Goal: Task Accomplishment & Management: Manage account settings

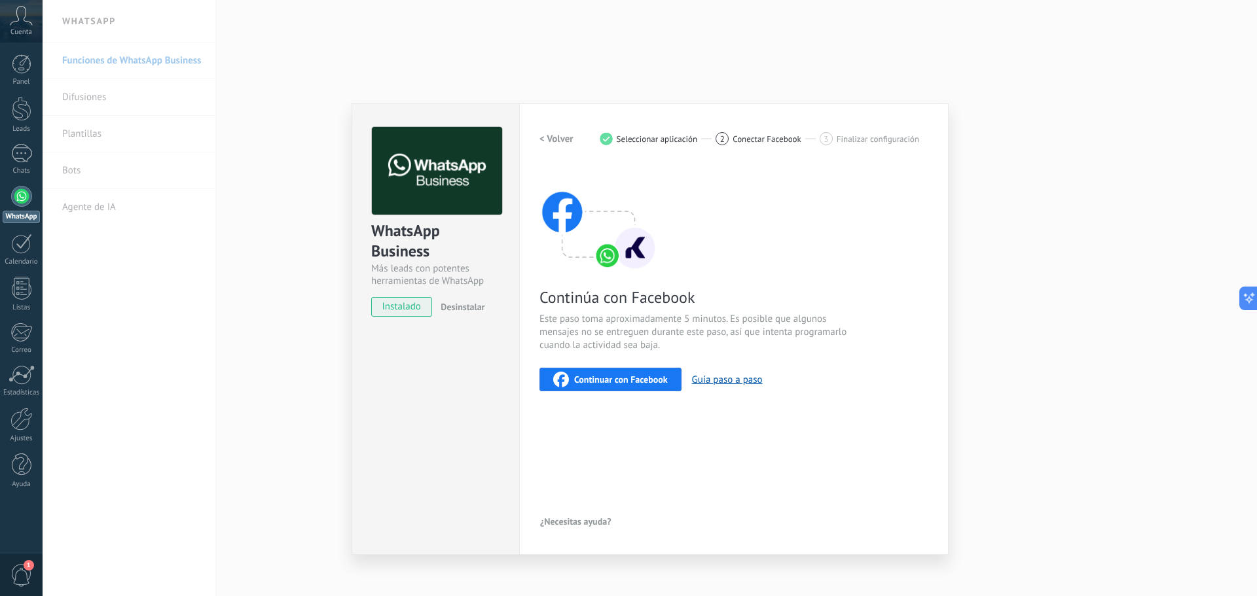
click at [629, 139] on span "Seleccionar aplicación" at bounding box center [657, 139] width 81 height 10
click at [1007, 168] on div "WhatsApp Business Más leads con potentes herramientas de WhatsApp instalado Des…" at bounding box center [650, 298] width 1214 height 596
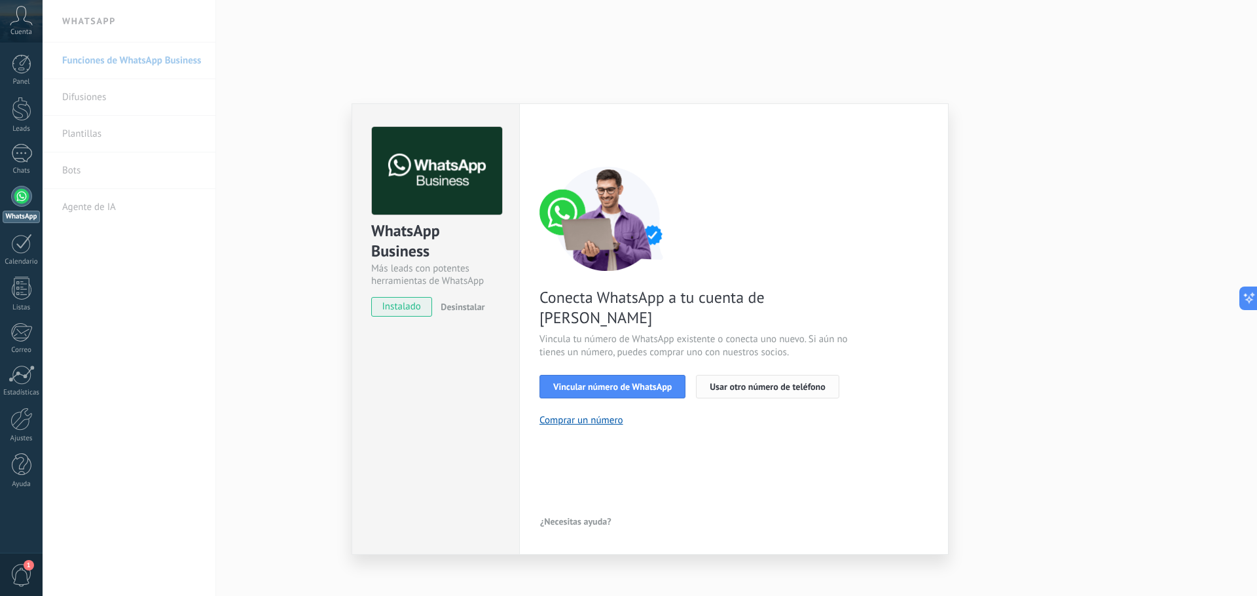
click at [772, 375] on button "Usar otro número de teléfono" at bounding box center [767, 387] width 143 height 24
click at [663, 375] on button "Vincular número de WhatsApp" at bounding box center [612, 387] width 146 height 24
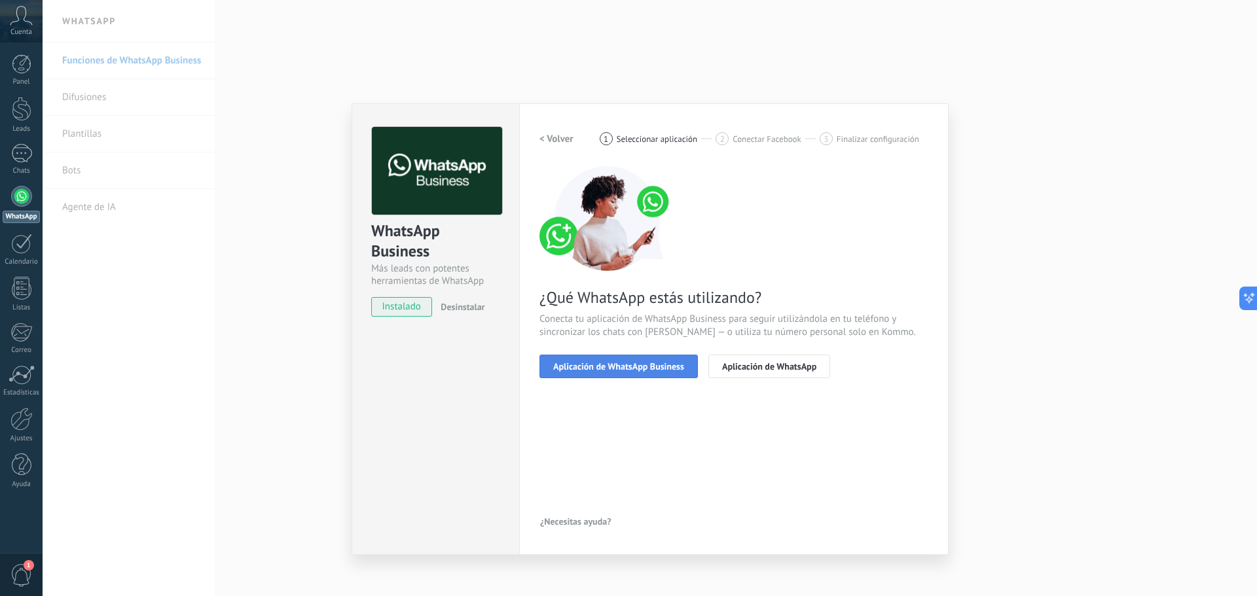
click at [658, 362] on span "Aplicación de WhatsApp Business" at bounding box center [618, 366] width 131 height 9
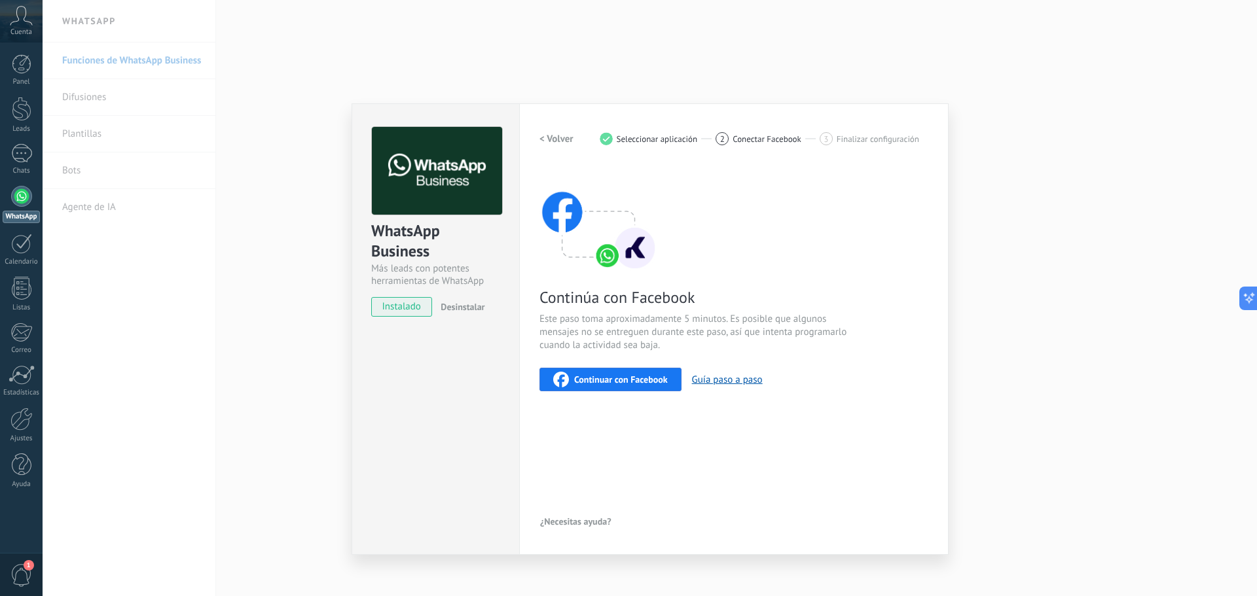
click at [647, 377] on span "Continuar con Facebook" at bounding box center [621, 379] width 94 height 9
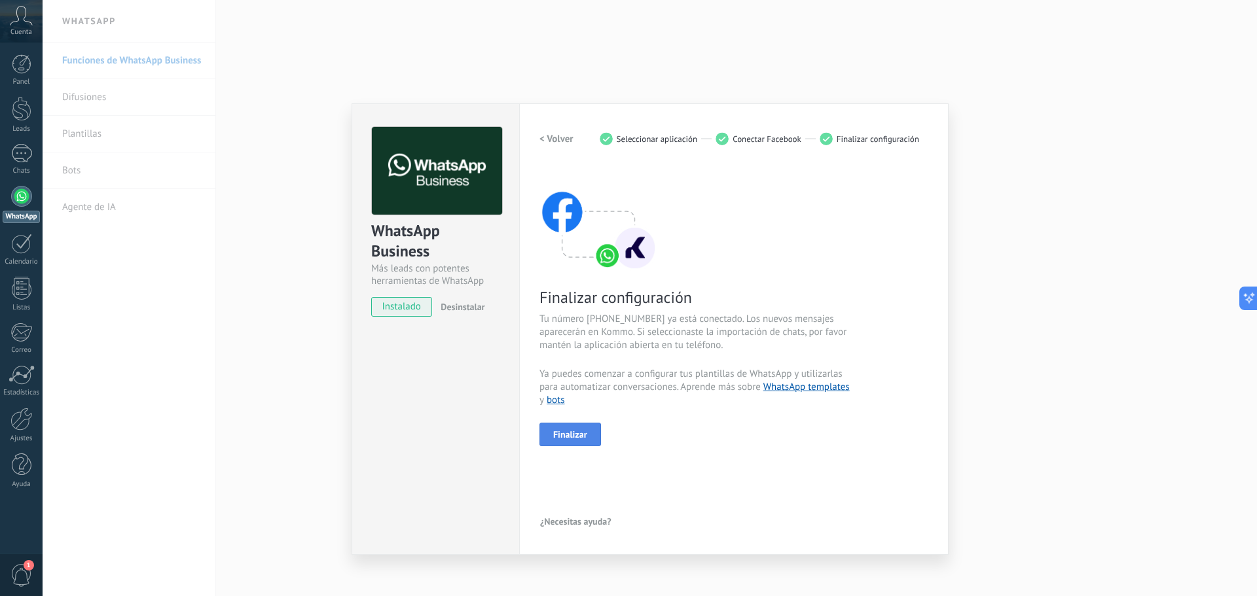
click at [571, 434] on span "Finalizar" at bounding box center [570, 434] width 34 height 9
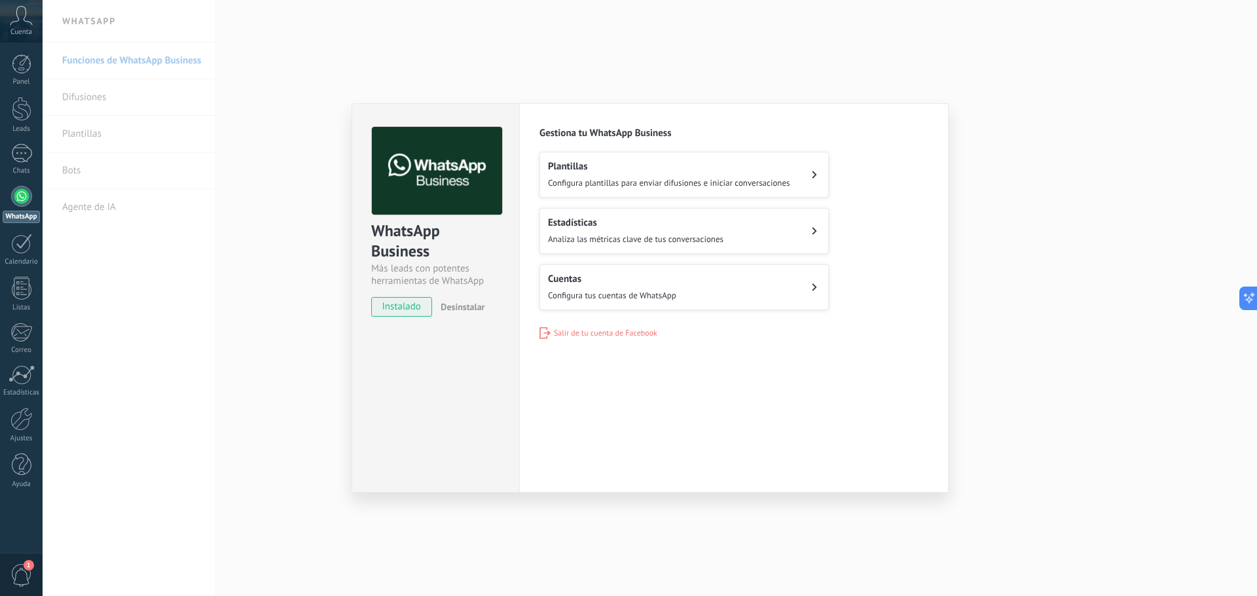
click at [786, 175] on div "Plantillas Configura plantillas para enviar difusiones e iniciar conversaciones" at bounding box center [669, 174] width 242 height 29
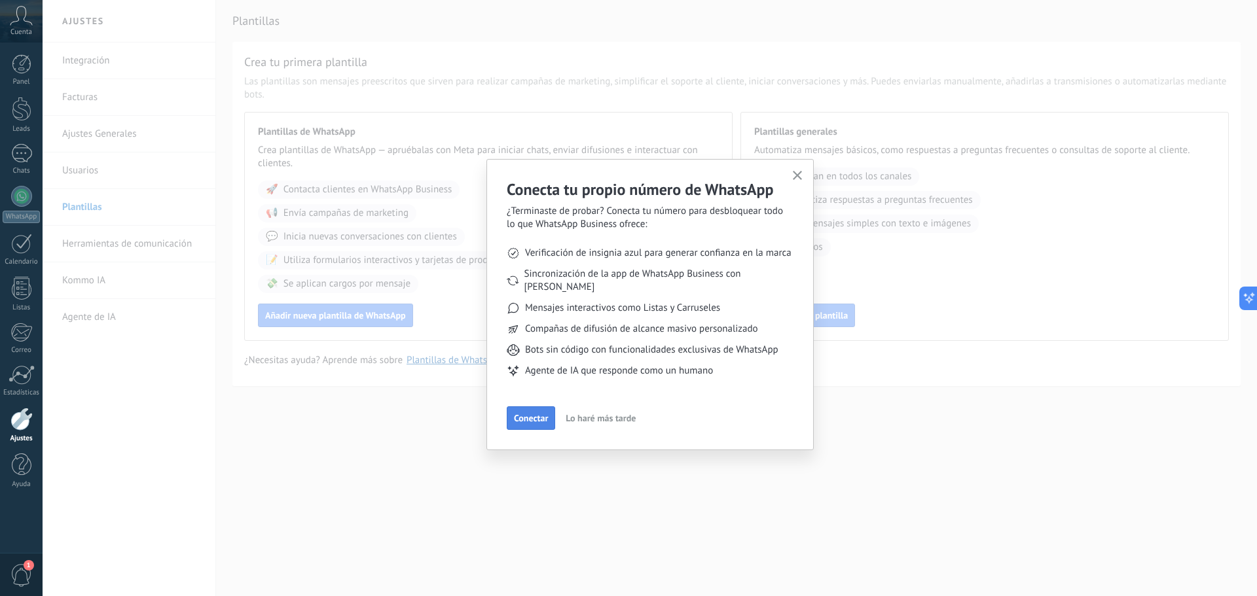
click at [534, 414] on span "Conectar" at bounding box center [531, 418] width 34 height 9
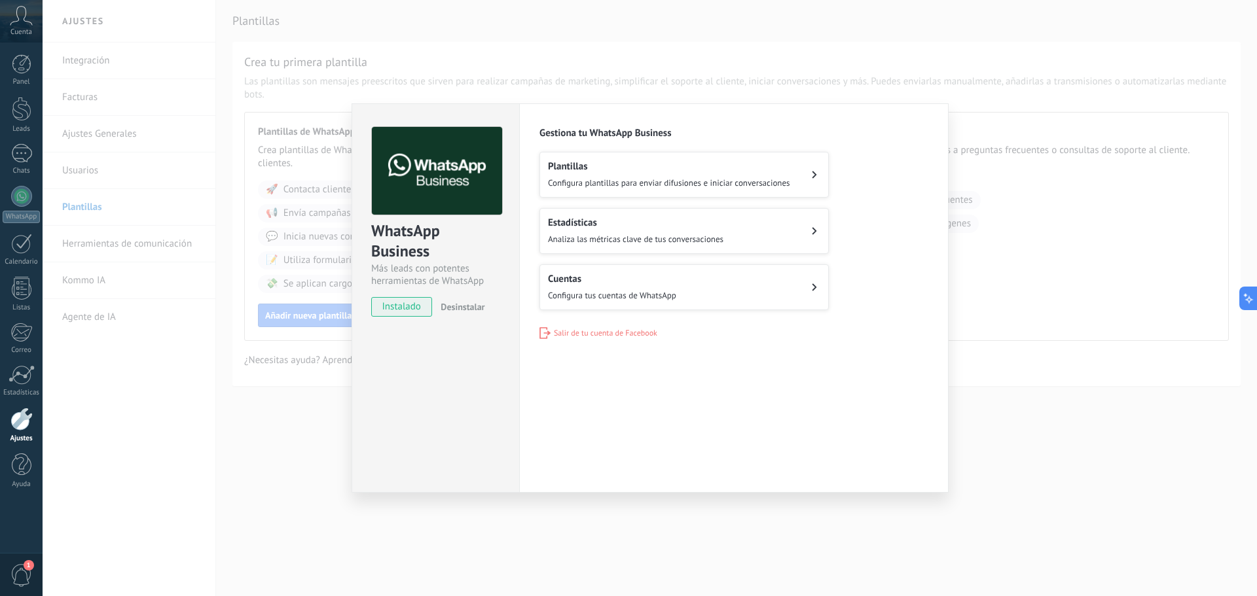
click at [706, 291] on button "Cuentas Configura tus cuentas de WhatsApp" at bounding box center [683, 287] width 289 height 46
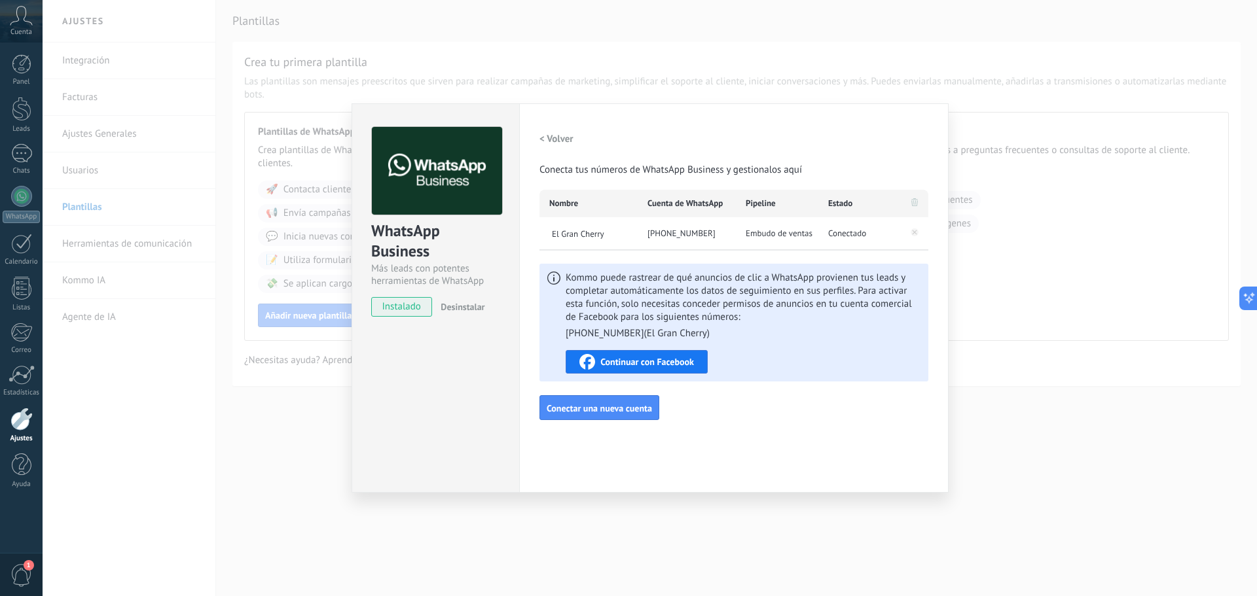
click at [845, 234] on span "Conectado" at bounding box center [847, 233] width 38 height 13
click at [736, 319] on span "Kommo puede rastrear de qué anuncios de clic a WhatsApp provienen tus leads y c…" at bounding box center [743, 306] width 355 height 69
click at [470, 234] on div "WhatsApp Business" at bounding box center [435, 242] width 129 height 42
click at [555, 141] on h2 "< Volver" at bounding box center [556, 139] width 34 height 12
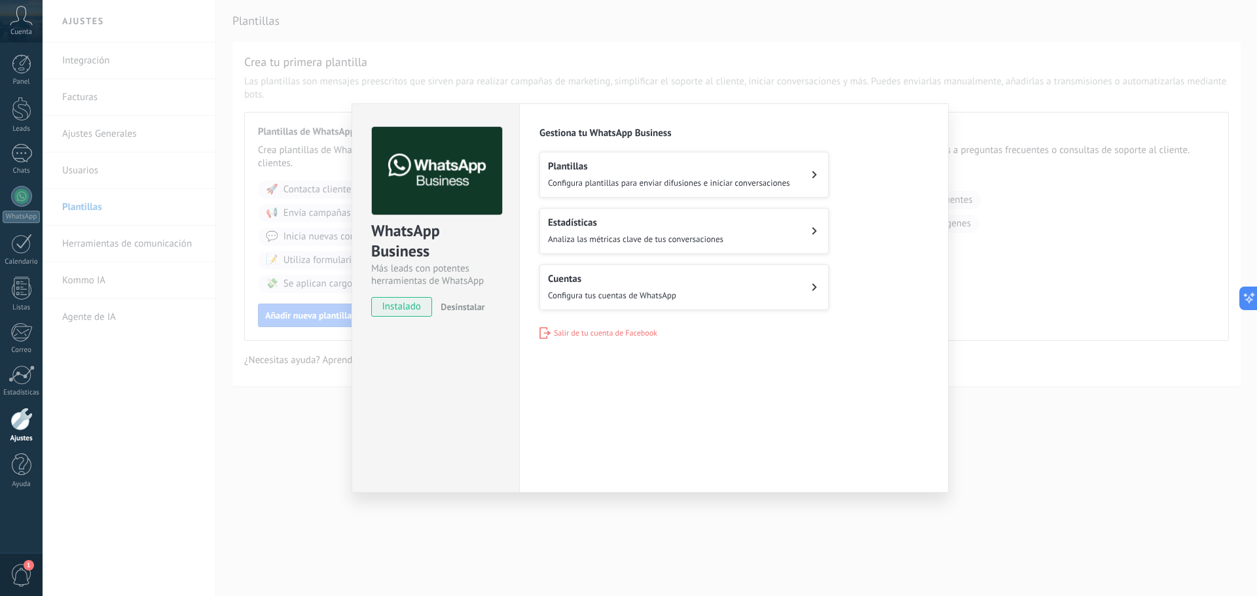
click at [714, 164] on h2 "Plantillas" at bounding box center [669, 166] width 242 height 12
click at [770, 168] on h2 "Plantillas" at bounding box center [669, 166] width 242 height 12
click at [730, 164] on h2 "Plantillas" at bounding box center [669, 166] width 242 height 12
click at [1074, 300] on div "WhatsApp Business Más leads con potentes herramientas de WhatsApp instalado Des…" at bounding box center [650, 298] width 1214 height 596
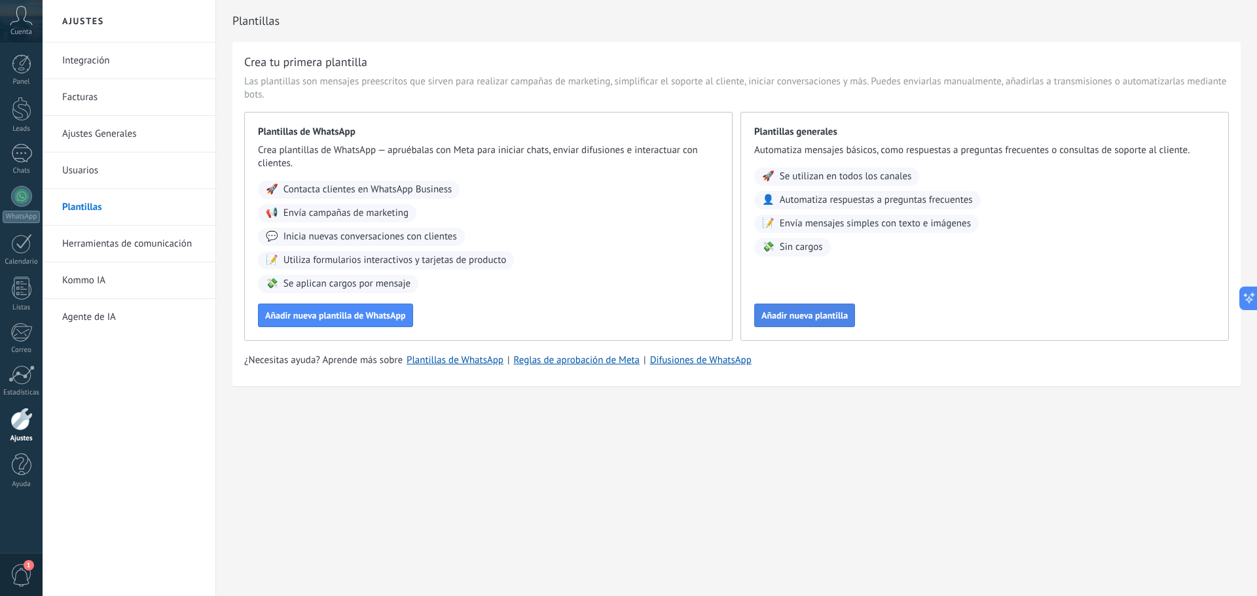
click at [825, 314] on span "Añadir nueva plantilla" at bounding box center [804, 315] width 86 height 9
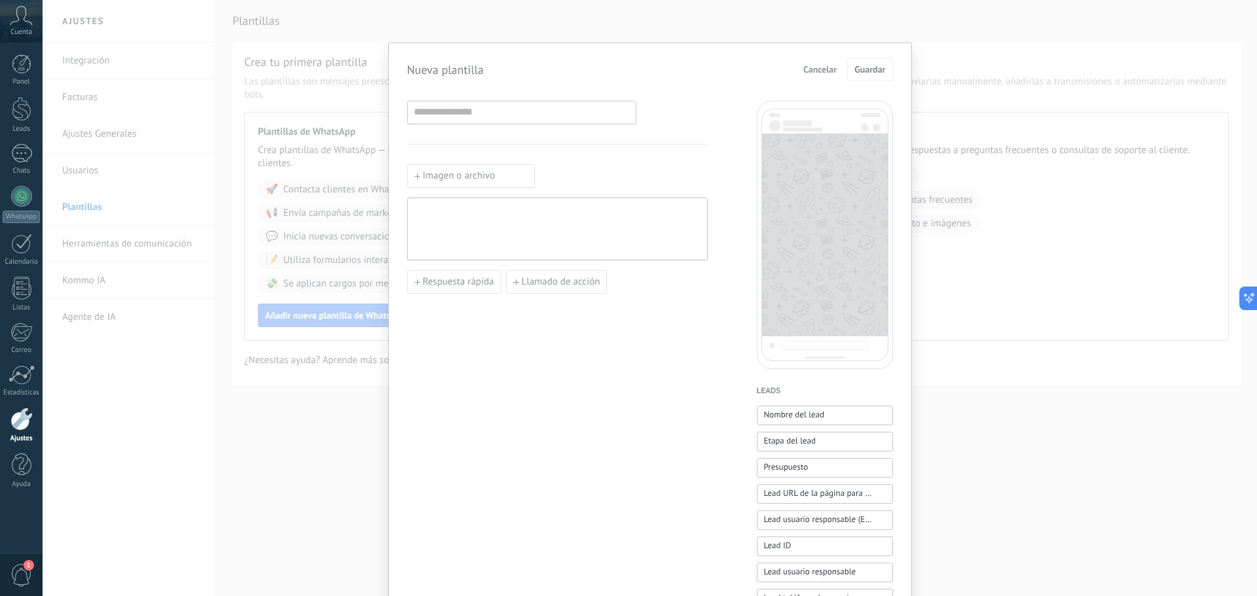
click at [830, 264] on div at bounding box center [825, 235] width 136 height 268
drag, startPoint x: 818, startPoint y: 68, endPoint x: 836, endPoint y: 81, distance: 21.6
click at [818, 68] on span "Cancelar" at bounding box center [819, 69] width 33 height 9
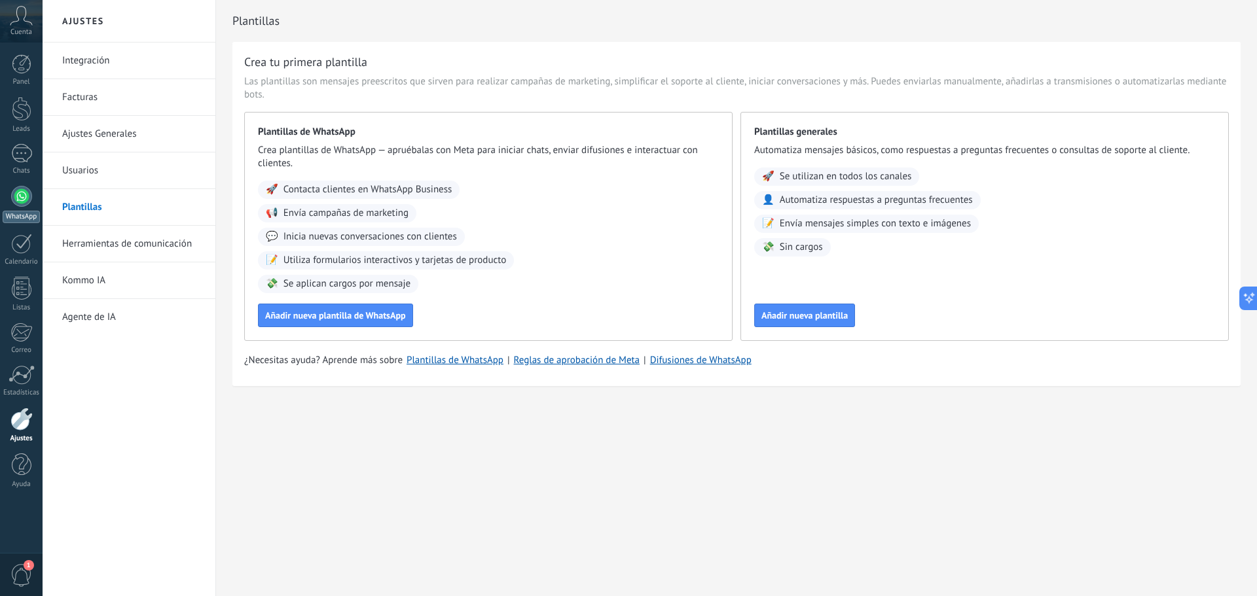
click at [2, 206] on link "WhatsApp" at bounding box center [21, 204] width 43 height 37
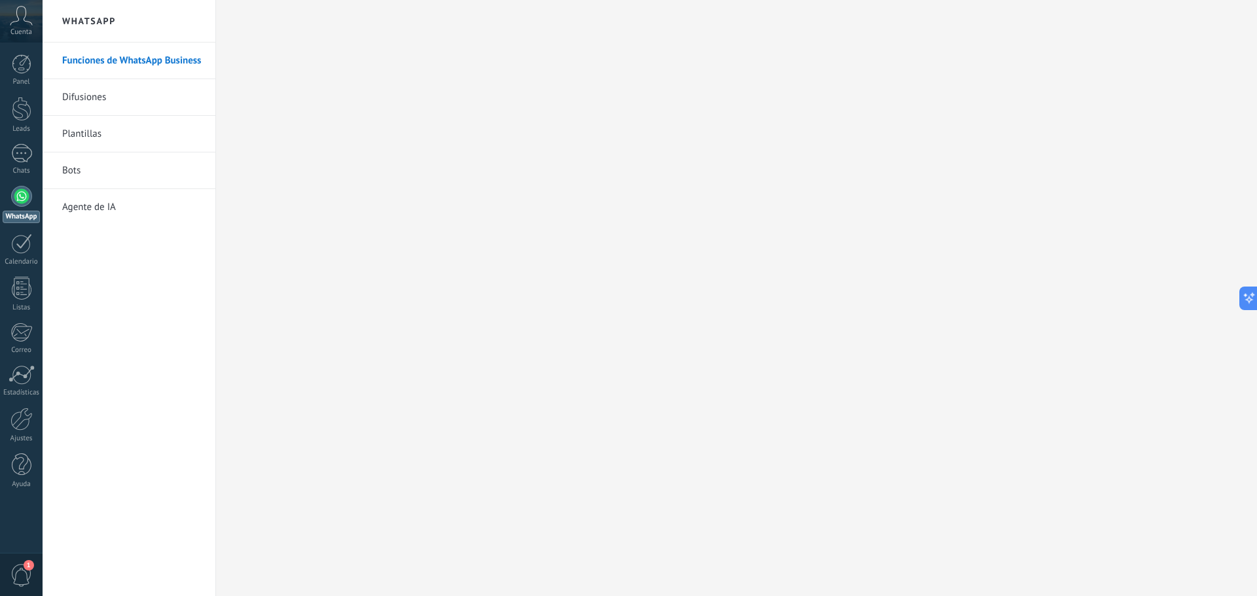
click at [92, 135] on link "Plantillas" at bounding box center [132, 134] width 140 height 37
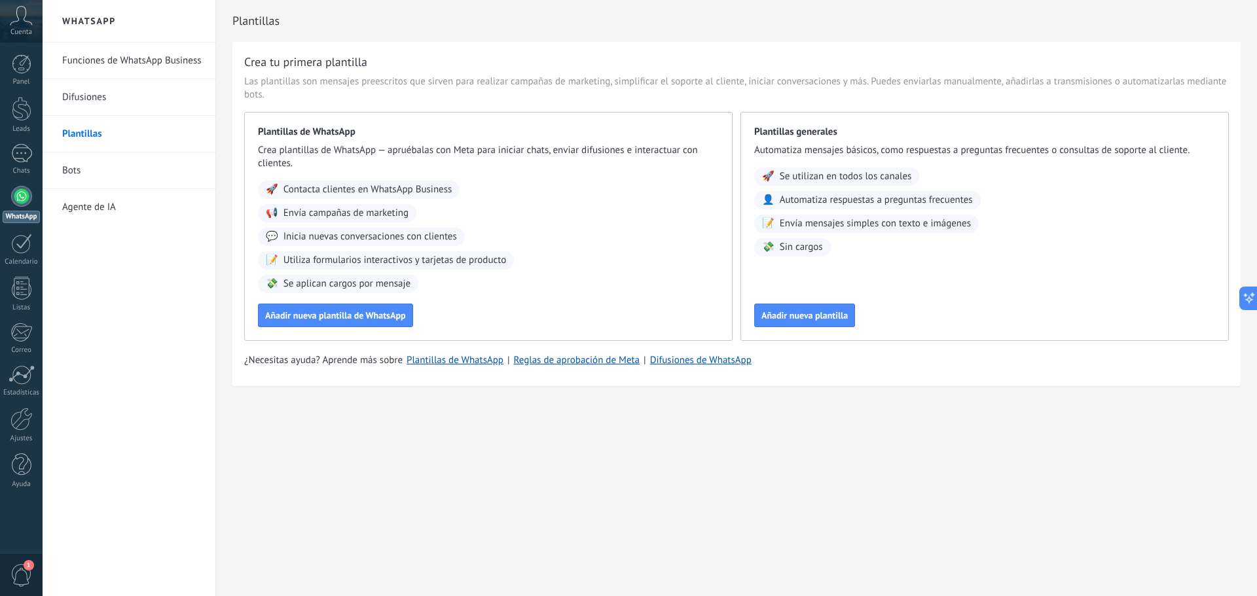
click at [81, 169] on link "Bots" at bounding box center [132, 171] width 140 height 37
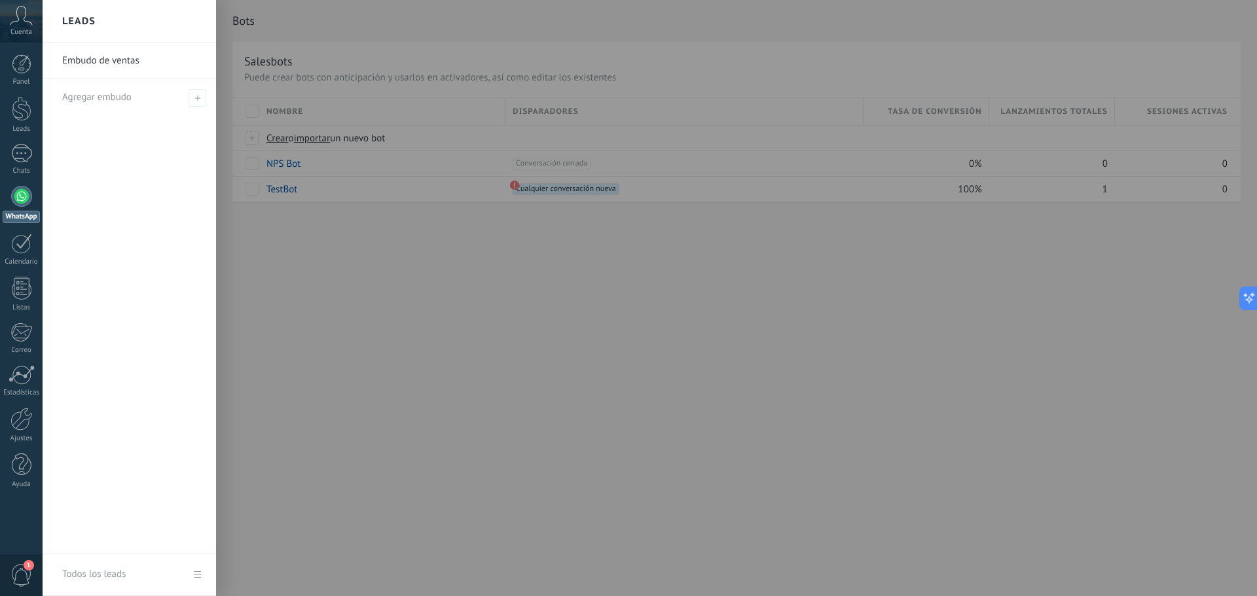
click at [120, 58] on link "Embudo de ventas" at bounding box center [132, 61] width 141 height 37
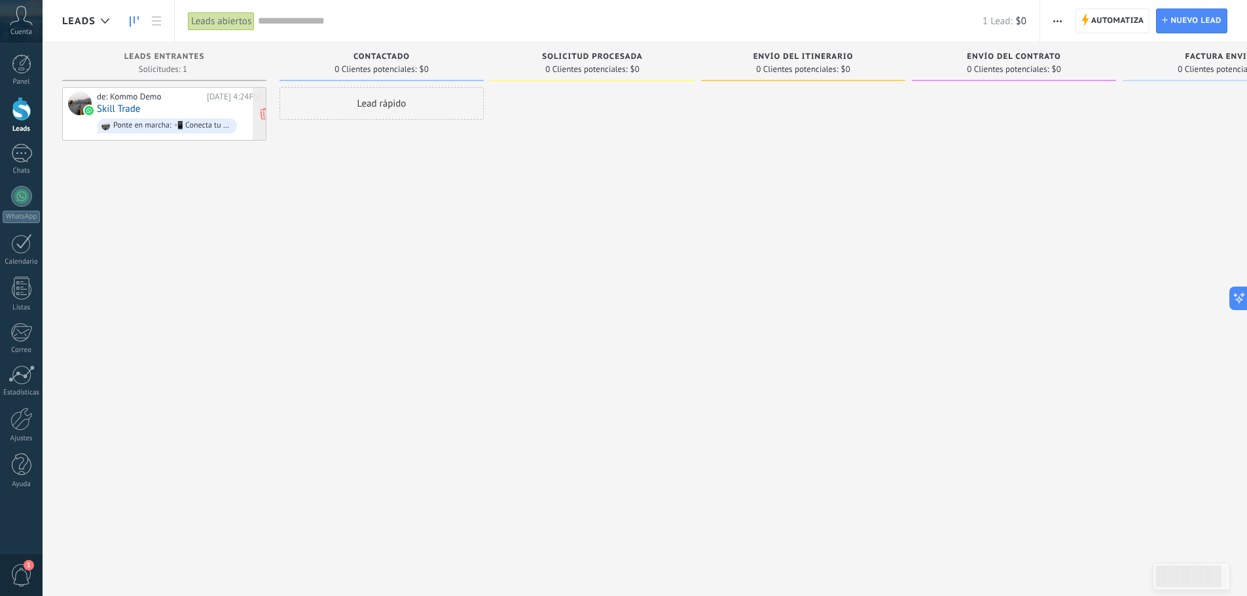
click at [214, 107] on div "de: Kommo Demo [DATE] 4:24PM Skill Trade Ponte en marcha: 📲 Conecta tu número d…" at bounding box center [179, 114] width 164 height 45
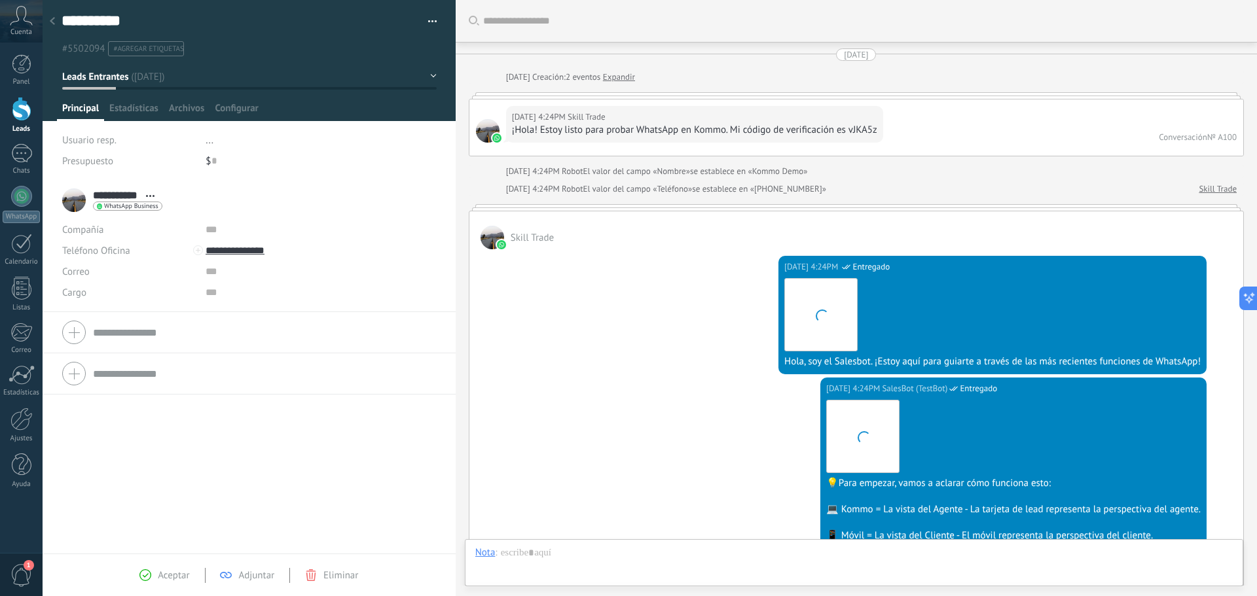
scroll to position [905, 0]
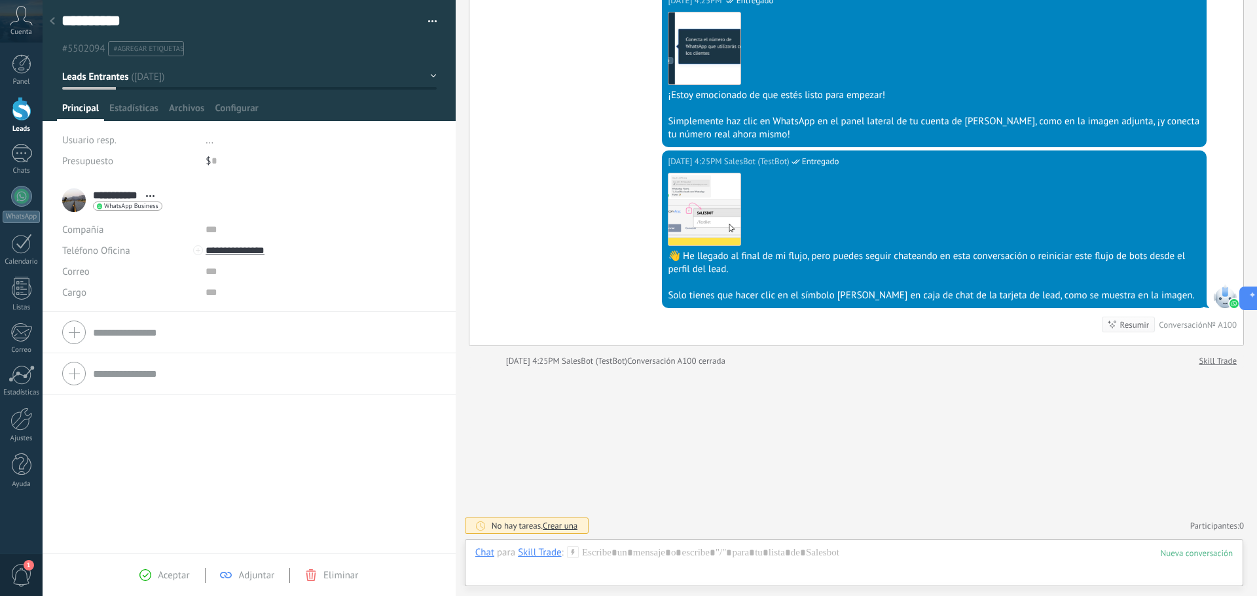
click at [152, 196] on icon at bounding box center [150, 196] width 9 height 2
click at [565, 228] on div "[DATE] 4:25PM SalesBot (TestBot) Entregado Descargar 👋 He llegado al final de m…" at bounding box center [856, 248] width 774 height 195
click at [148, 194] on span "Abrir detalle Copie el nombre Desatar Contacto principal" at bounding box center [150, 196] width 22 height 10
click at [486, 184] on div "[DATE] 4:25PM SalesBot (TestBot) Entregado Descargar 👋 He llegado al final de m…" at bounding box center [856, 248] width 774 height 195
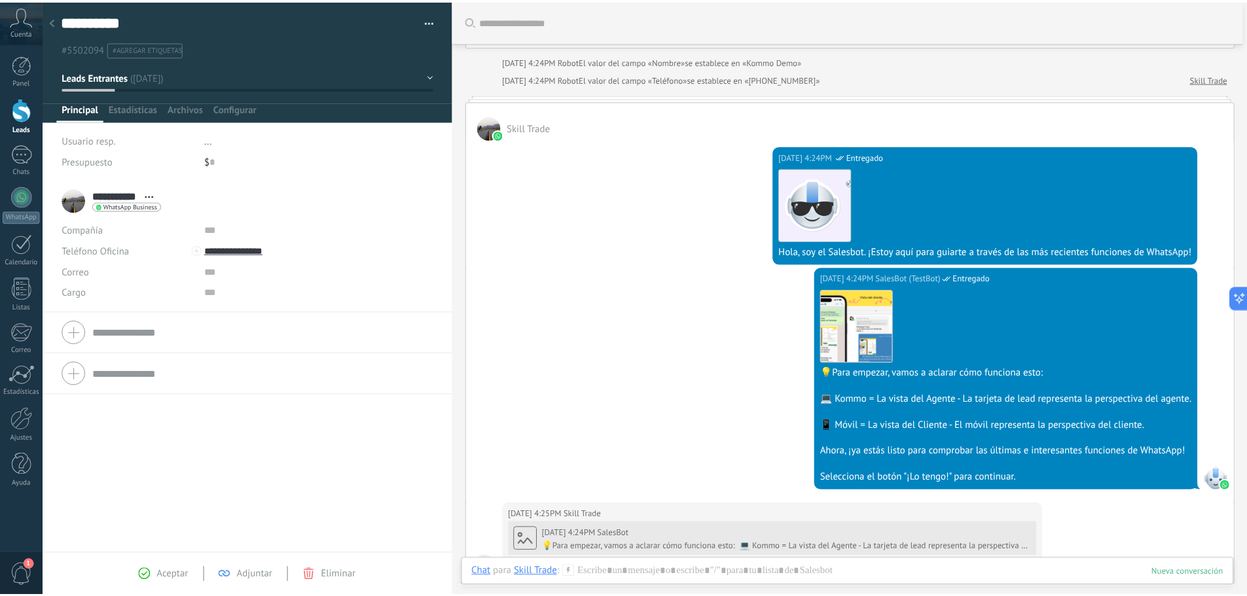
scroll to position [0, 0]
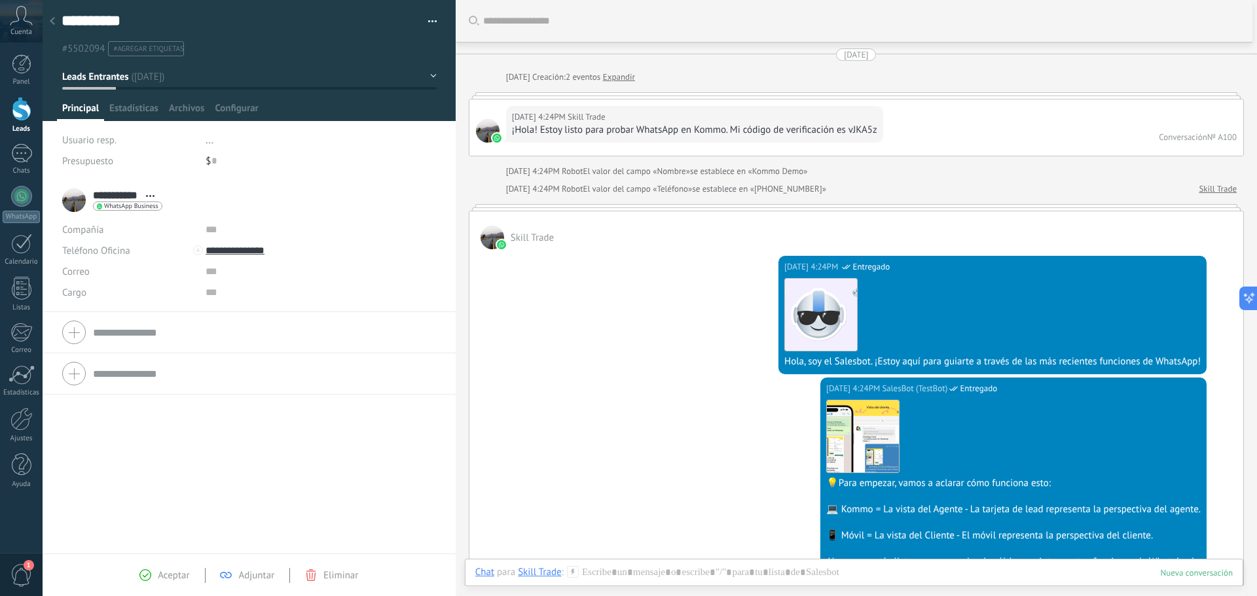
click at [333, 571] on span "Eliminar" at bounding box center [340, 576] width 35 height 12
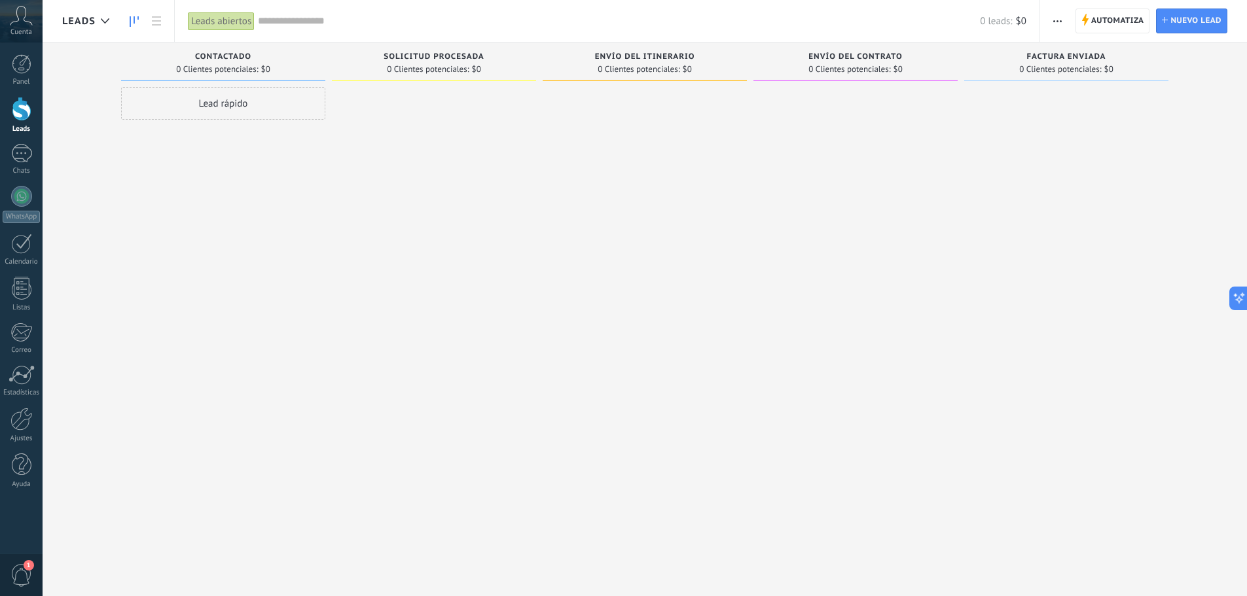
click at [289, 11] on div "0 leads: $0" at bounding box center [642, 21] width 769 height 42
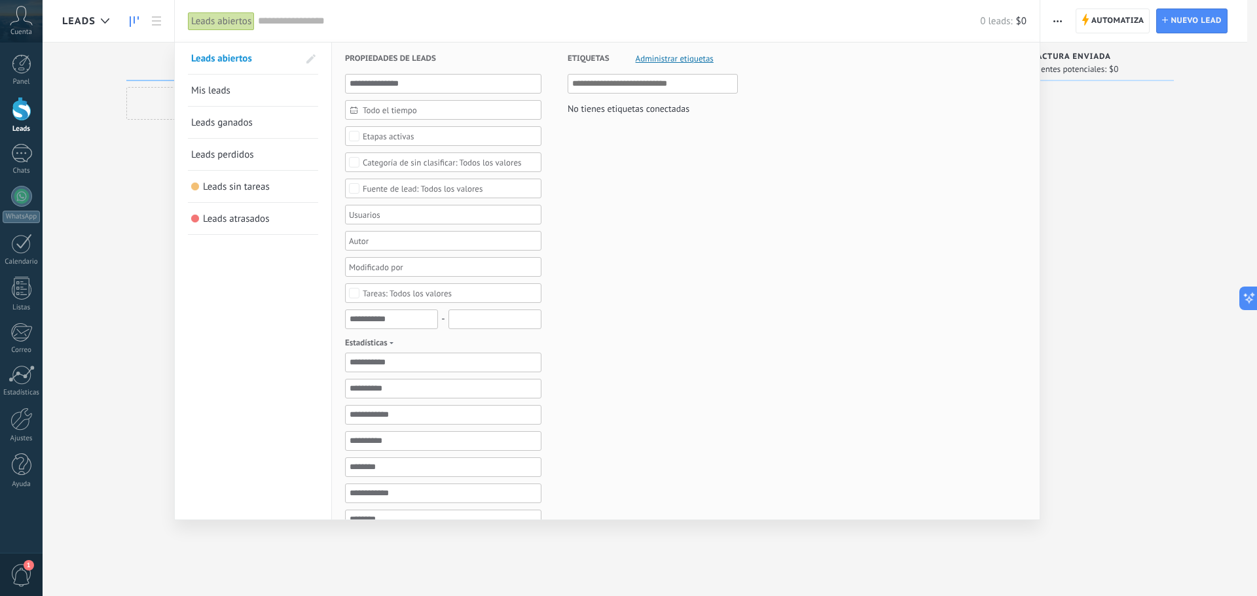
click at [109, 278] on div at bounding box center [628, 298] width 1257 height 596
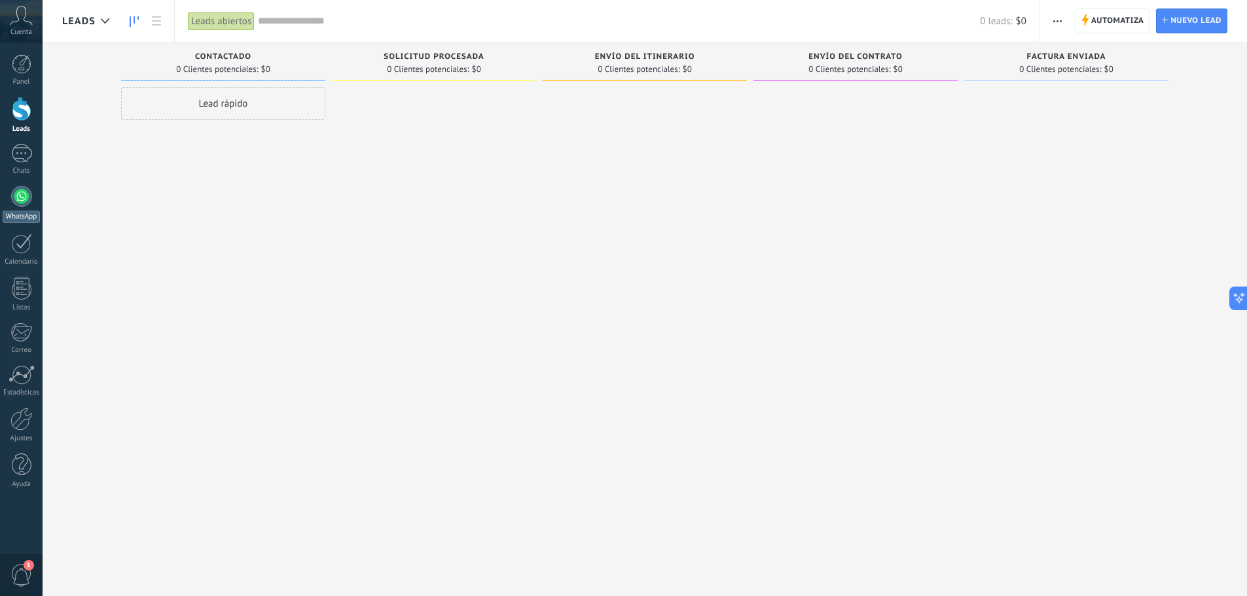
click at [12, 200] on div at bounding box center [21, 196] width 21 height 21
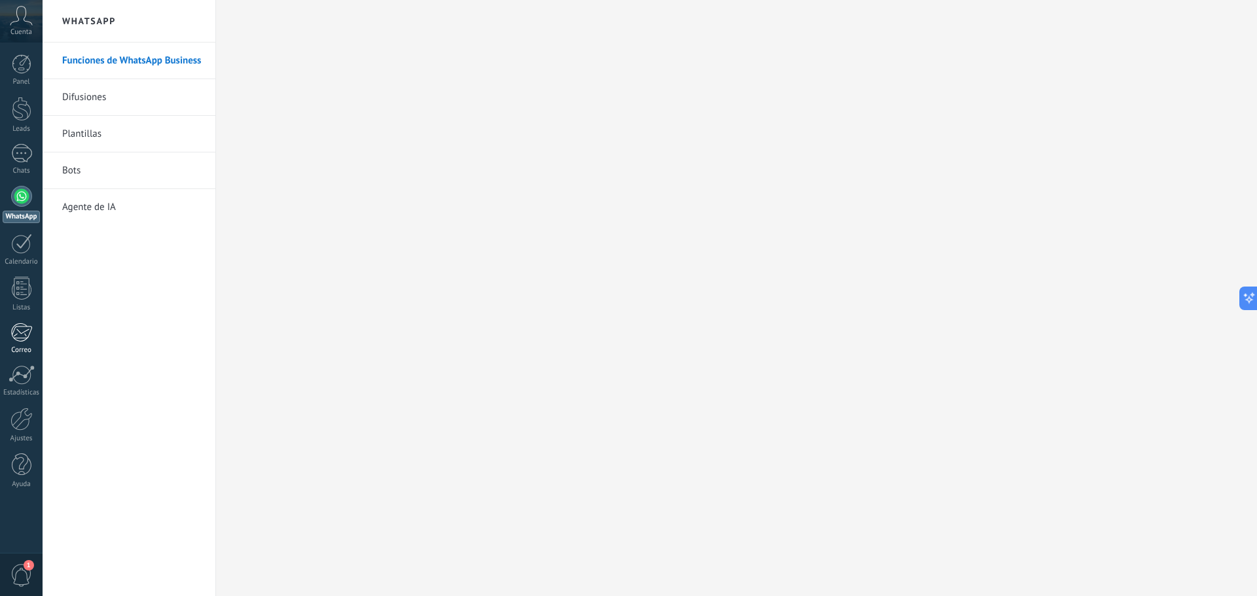
click at [27, 338] on div at bounding box center [21, 333] width 22 height 20
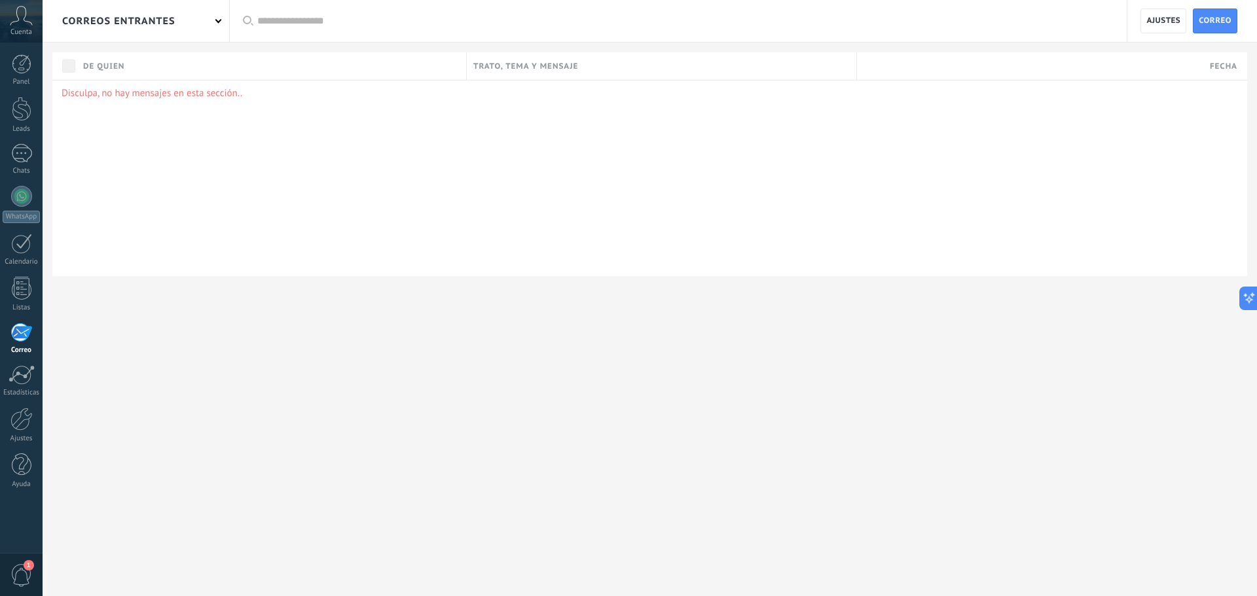
click at [156, 88] on p "Disculpa, no hay mensajes en esta sección.." at bounding box center [650, 93] width 1176 height 12
click at [1205, 20] on span "Correo" at bounding box center [1215, 21] width 33 height 24
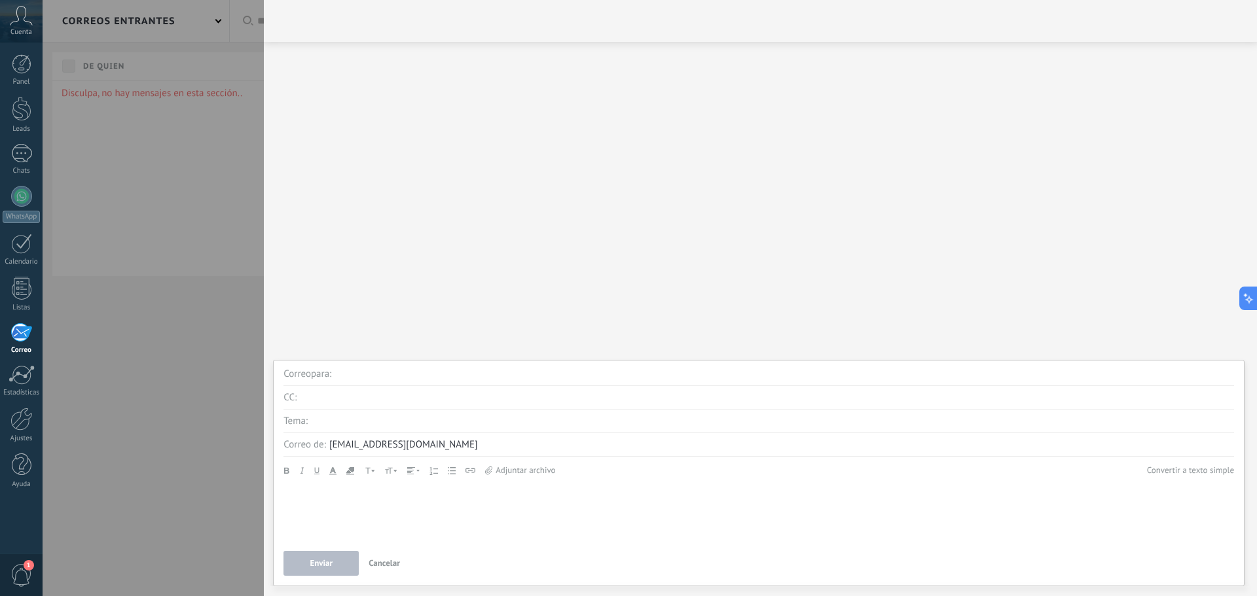
click at [572, 215] on div at bounding box center [760, 134] width 967 height 173
click at [28, 436] on div "Ajustes" at bounding box center [22, 439] width 38 height 9
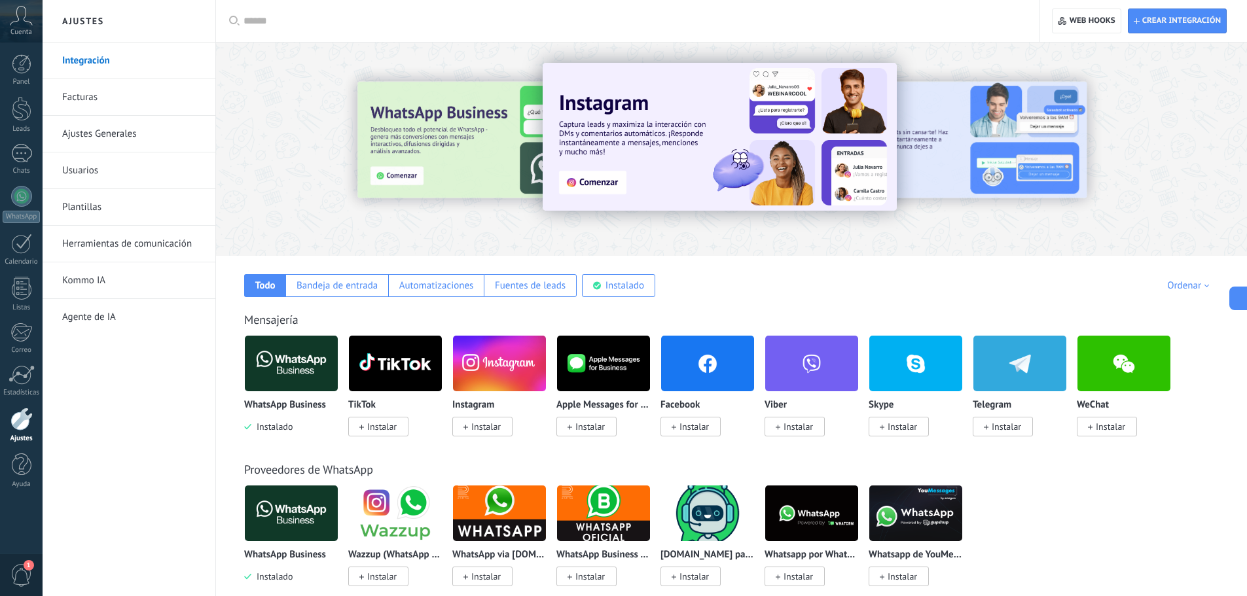
click at [492, 427] on span "Instalar" at bounding box center [485, 427] width 29 height 12
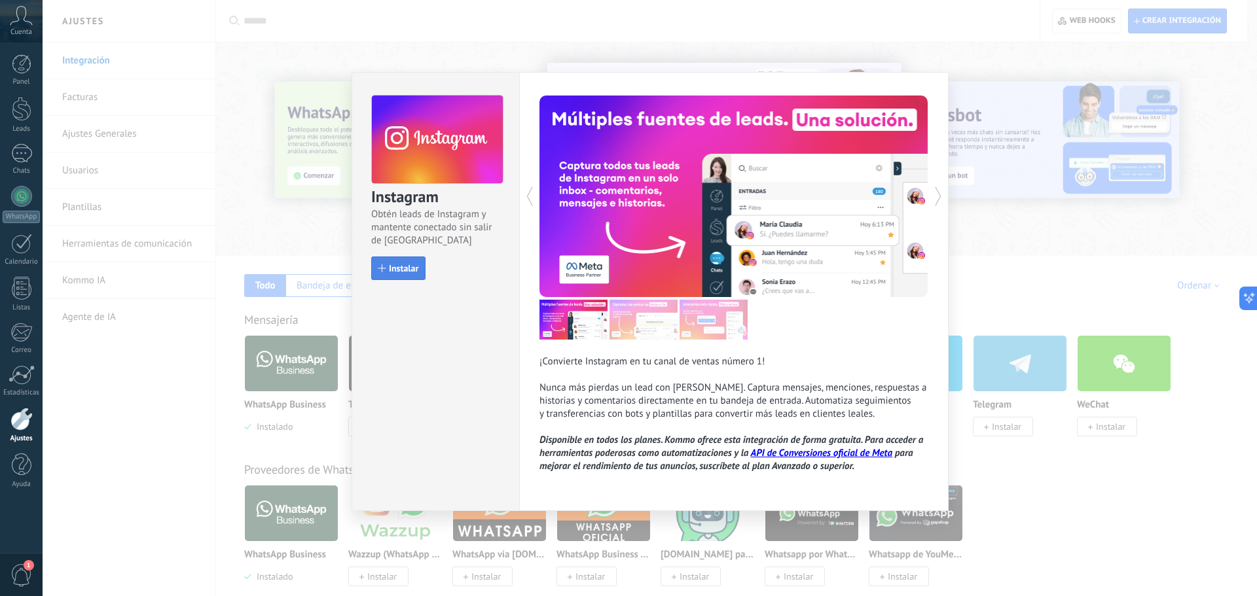
click at [395, 264] on span "Instalar" at bounding box center [403, 268] width 29 height 9
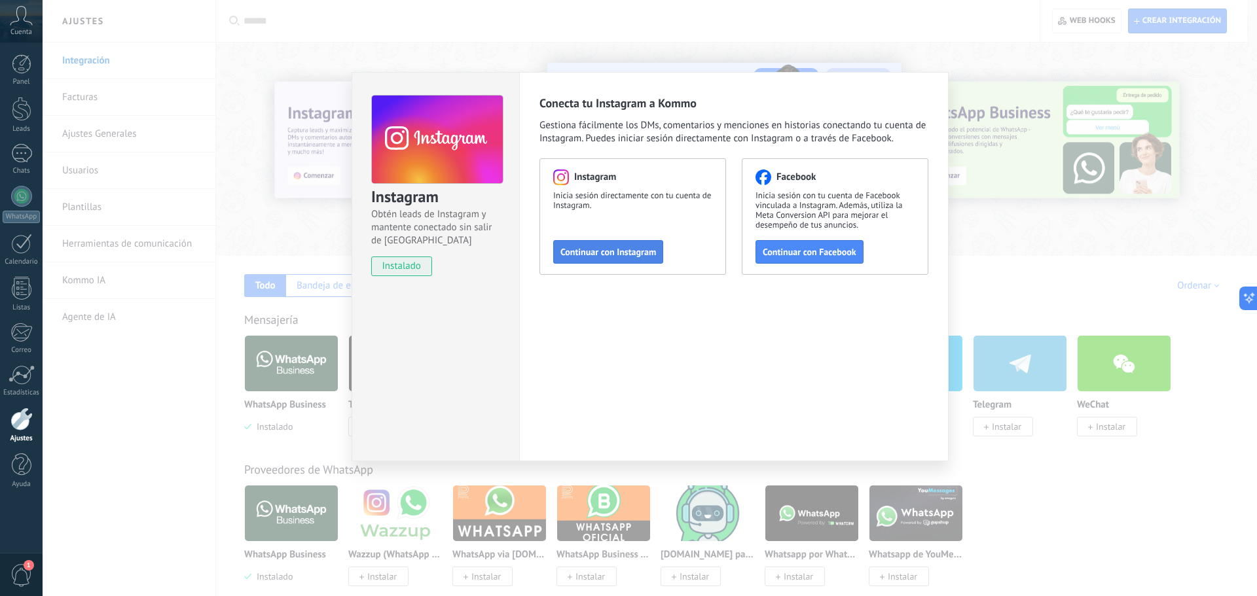
click at [633, 252] on span "Continuar con Instagram" at bounding box center [608, 251] width 96 height 9
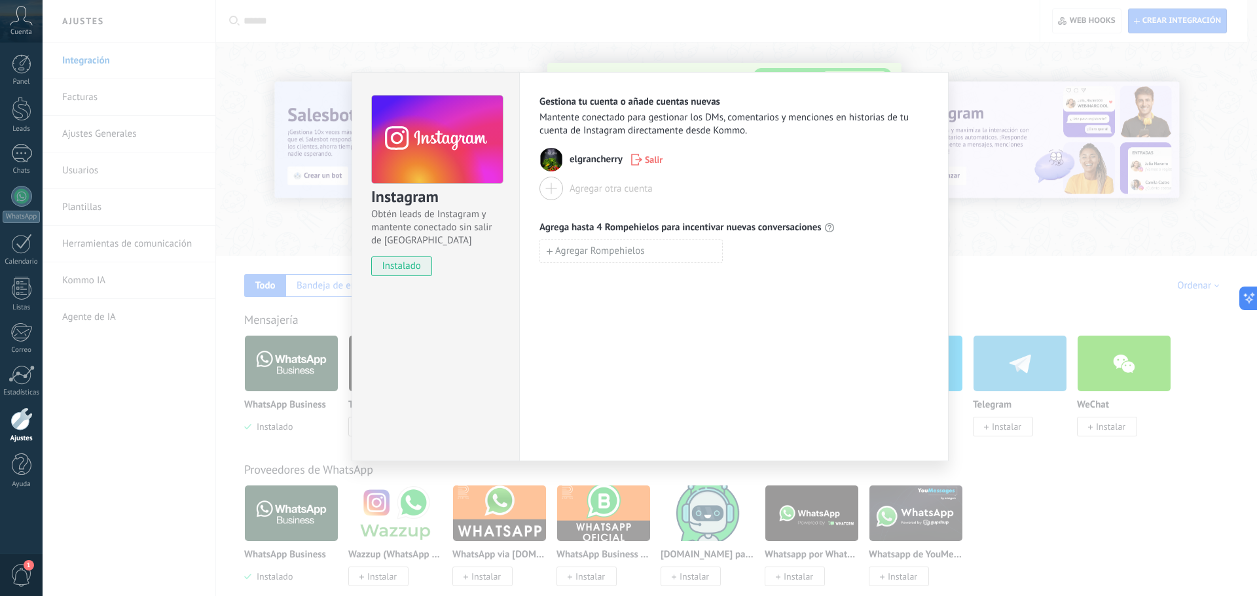
click at [580, 158] on span "elgrancherry" at bounding box center [596, 159] width 53 height 13
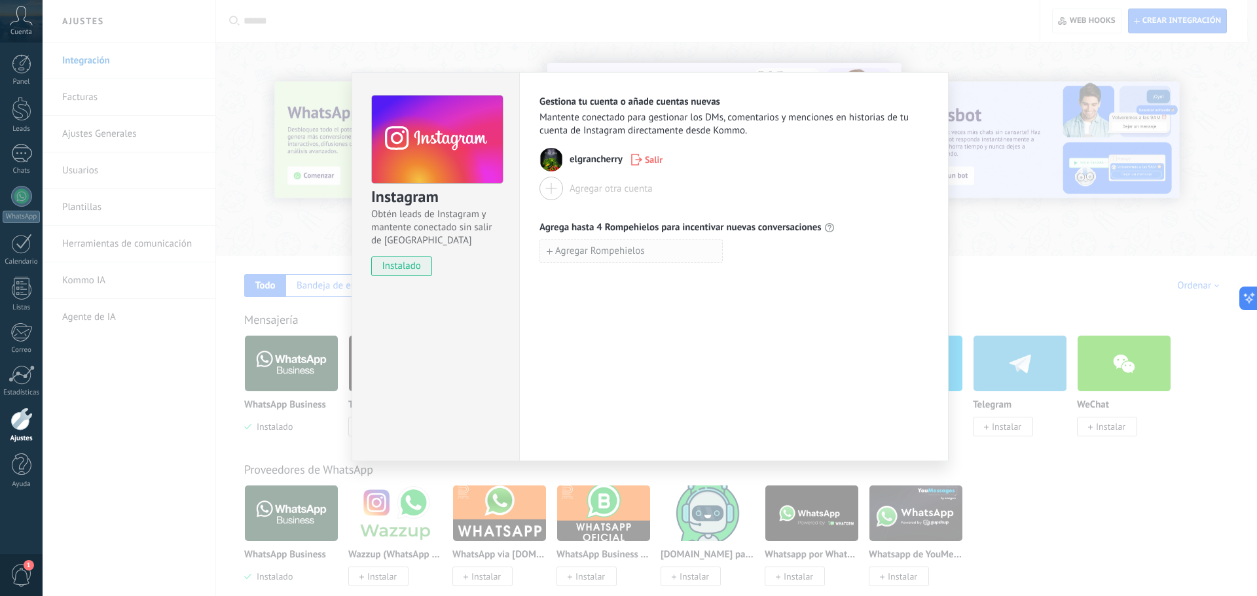
click at [606, 254] on span "Agregar Rompehielos" at bounding box center [600, 251] width 90 height 9
click at [735, 191] on div "Agregar otra cuenta" at bounding box center [733, 189] width 389 height 24
click at [968, 263] on div "Instagram Obtén leads de Instagram y mantente conectado sin salir de Kommo inst…" at bounding box center [650, 298] width 1214 height 596
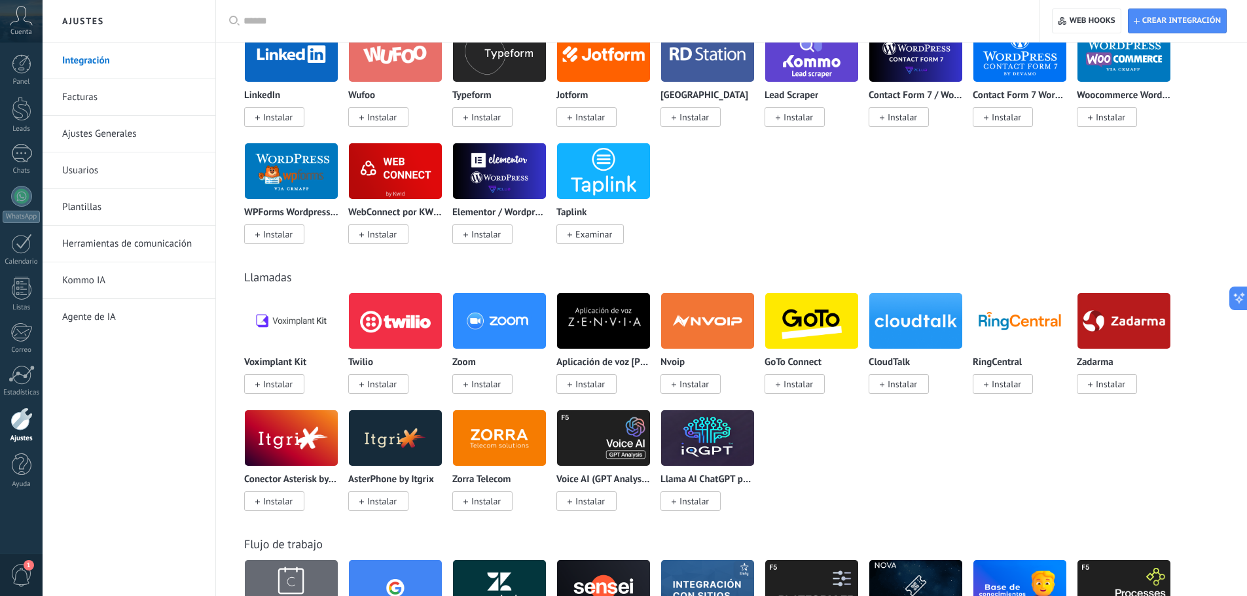
scroll to position [916, 0]
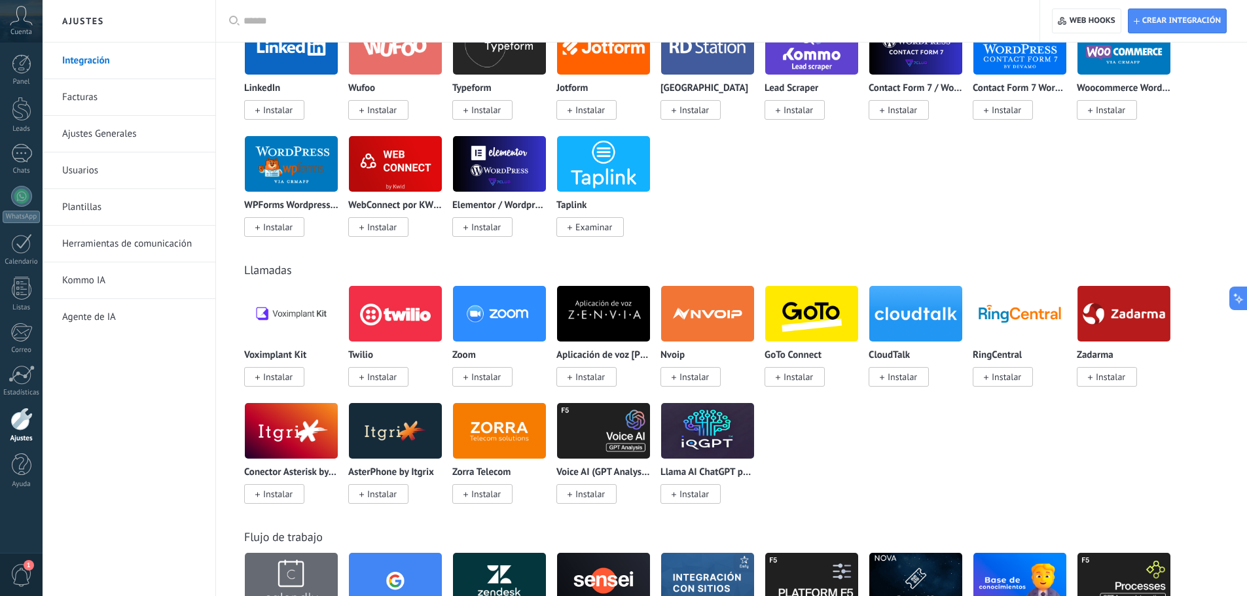
click at [880, 460] on div "Voximplant Kit Instalar Twilio Instalar Zoom Instalar Aplicación de voz [PERSON…" at bounding box center [738, 402] width 988 height 234
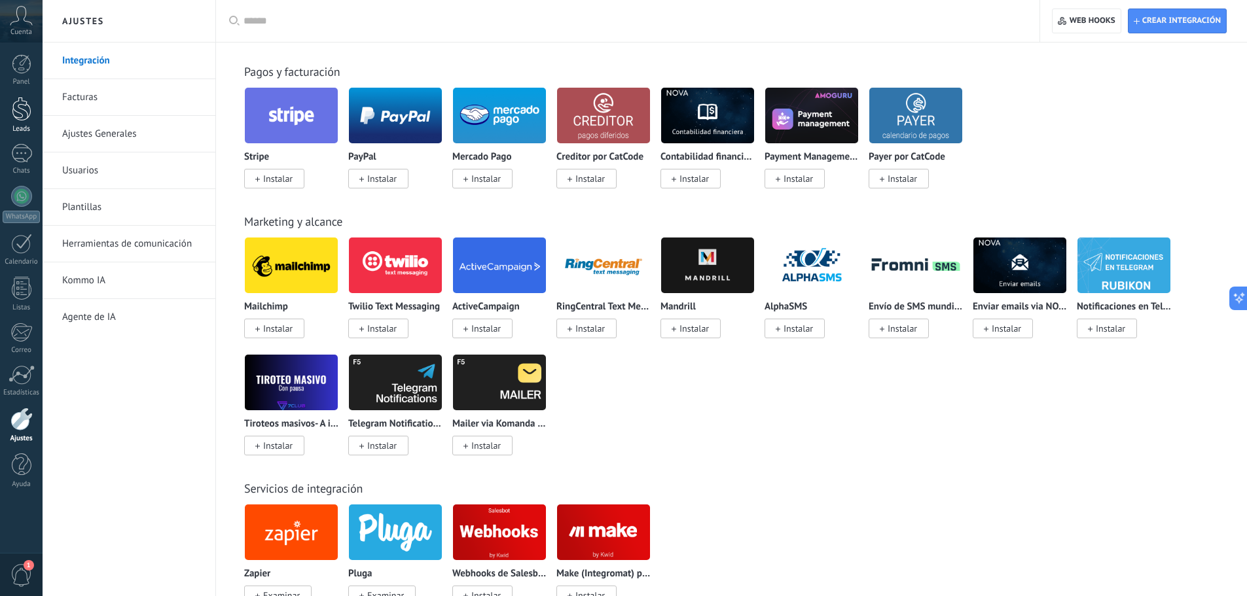
scroll to position [1571, 0]
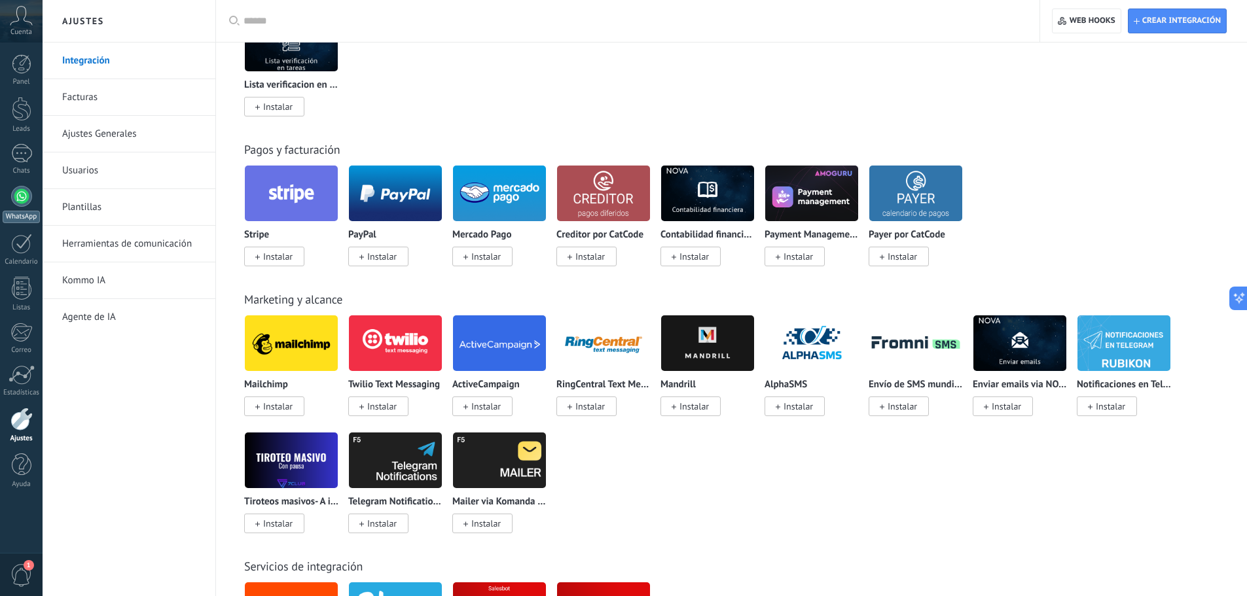
click at [6, 204] on link "WhatsApp" at bounding box center [21, 204] width 43 height 37
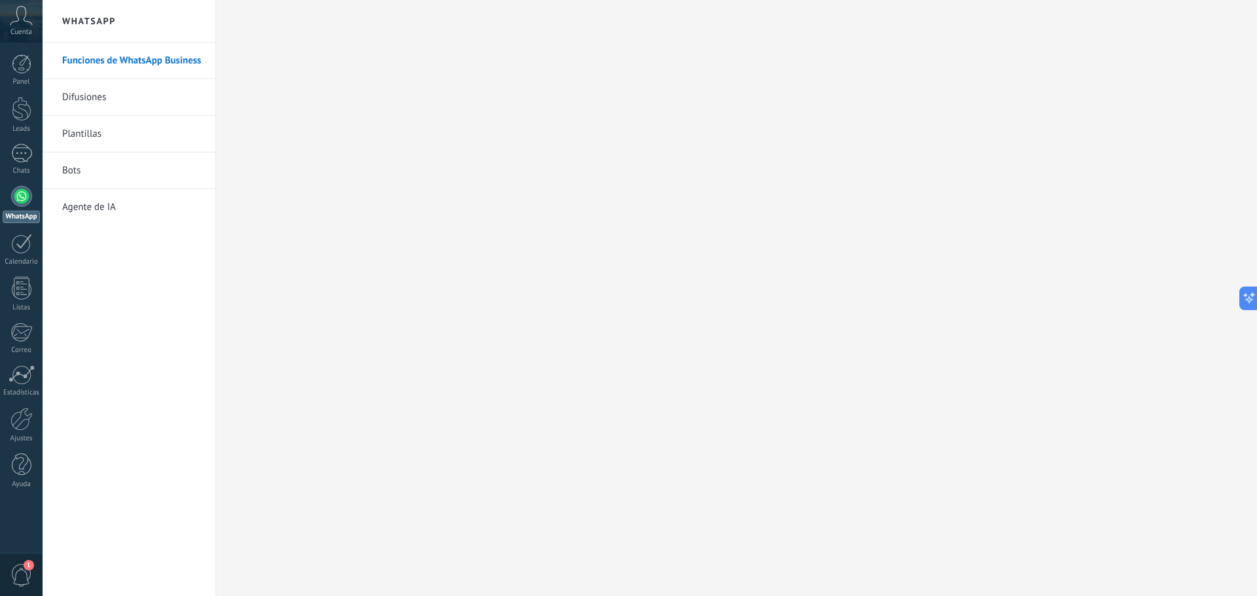
click at [108, 100] on link "Difusiones" at bounding box center [132, 97] width 140 height 37
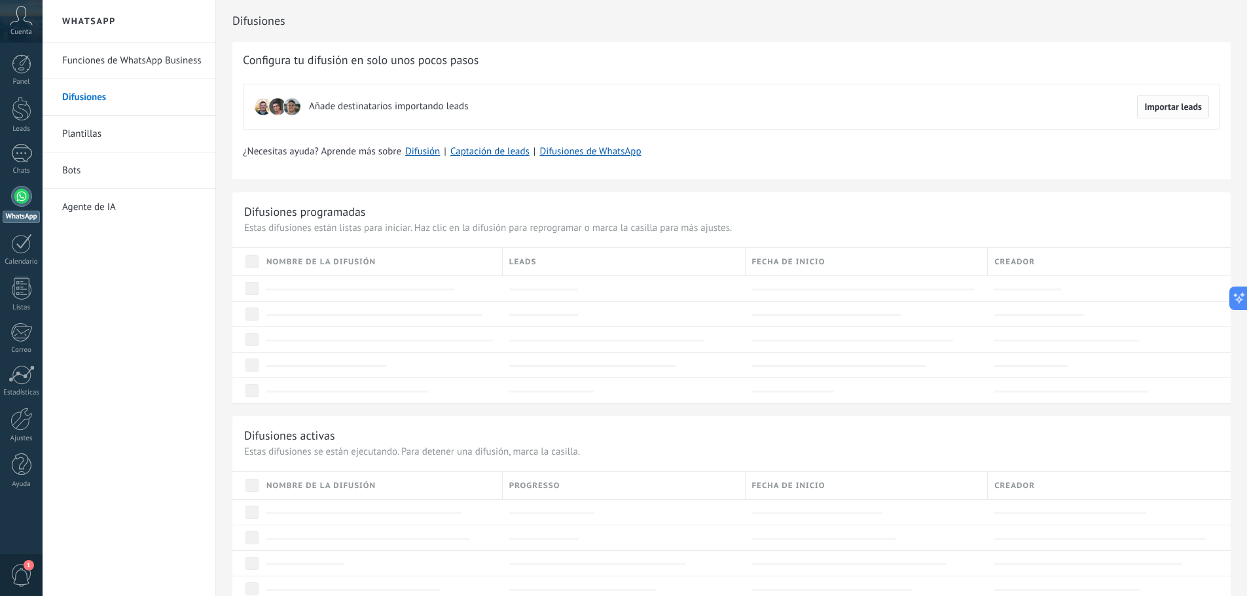
click at [1178, 111] on span "Importar leads" at bounding box center [1173, 106] width 58 height 9
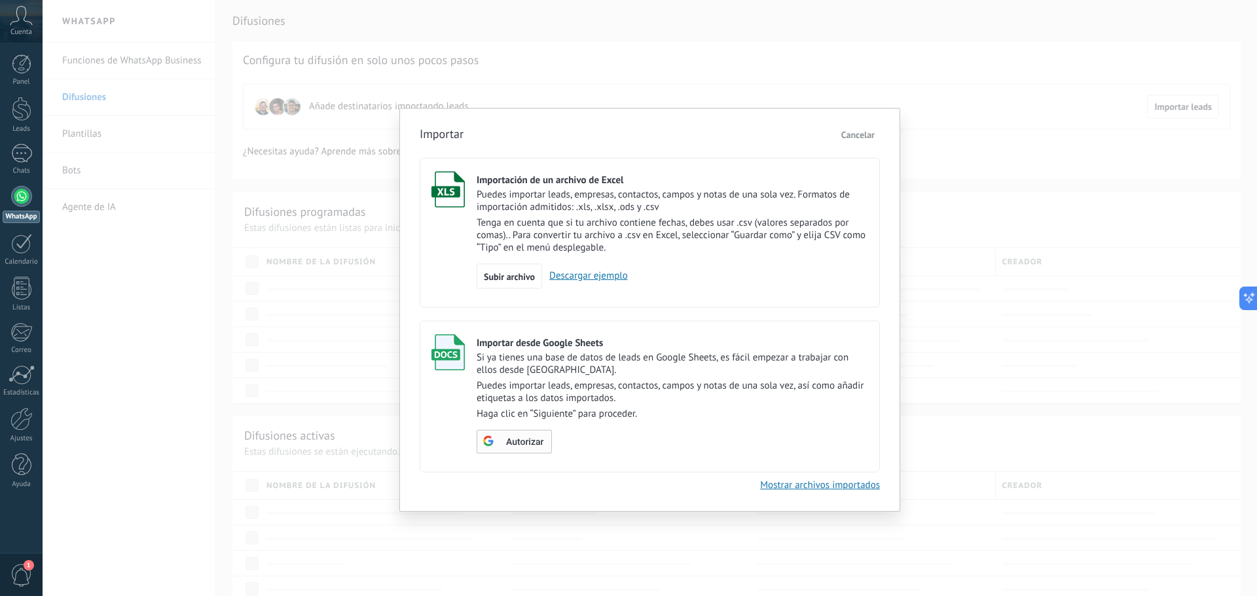
click at [528, 441] on span "Autorizar" at bounding box center [524, 442] width 37 height 9
click at [489, 452] on div "Autorizar" at bounding box center [514, 442] width 75 height 24
click at [523, 443] on span "Escoger tabla" at bounding box center [522, 442] width 52 height 9
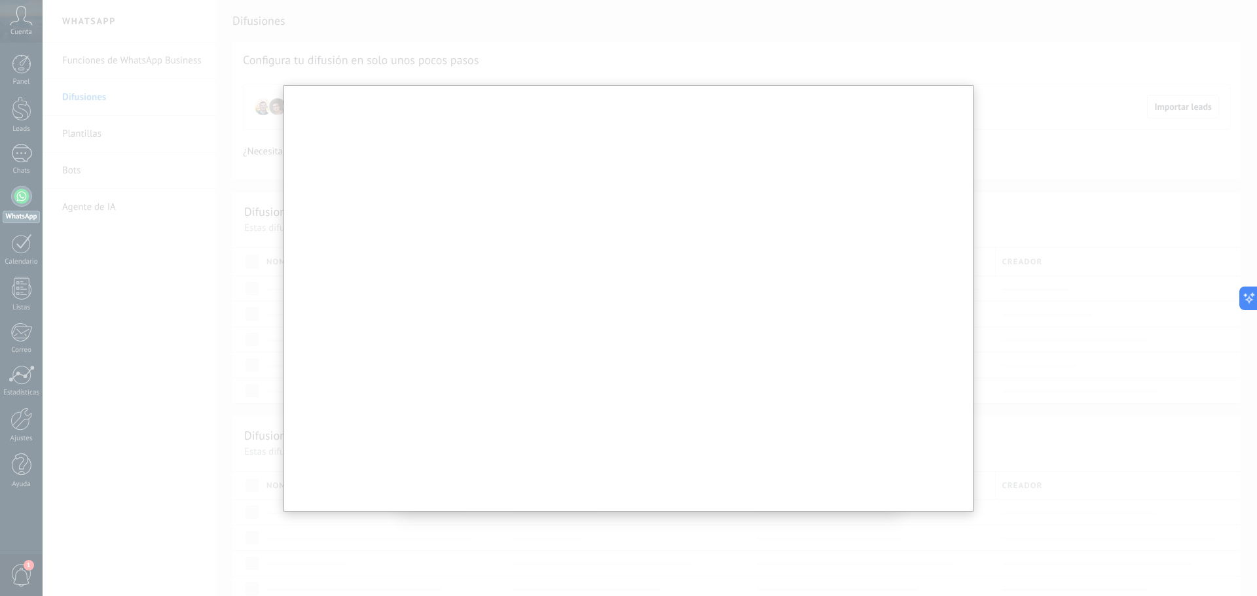
click at [1008, 340] on div at bounding box center [628, 545] width 1257 height 1090
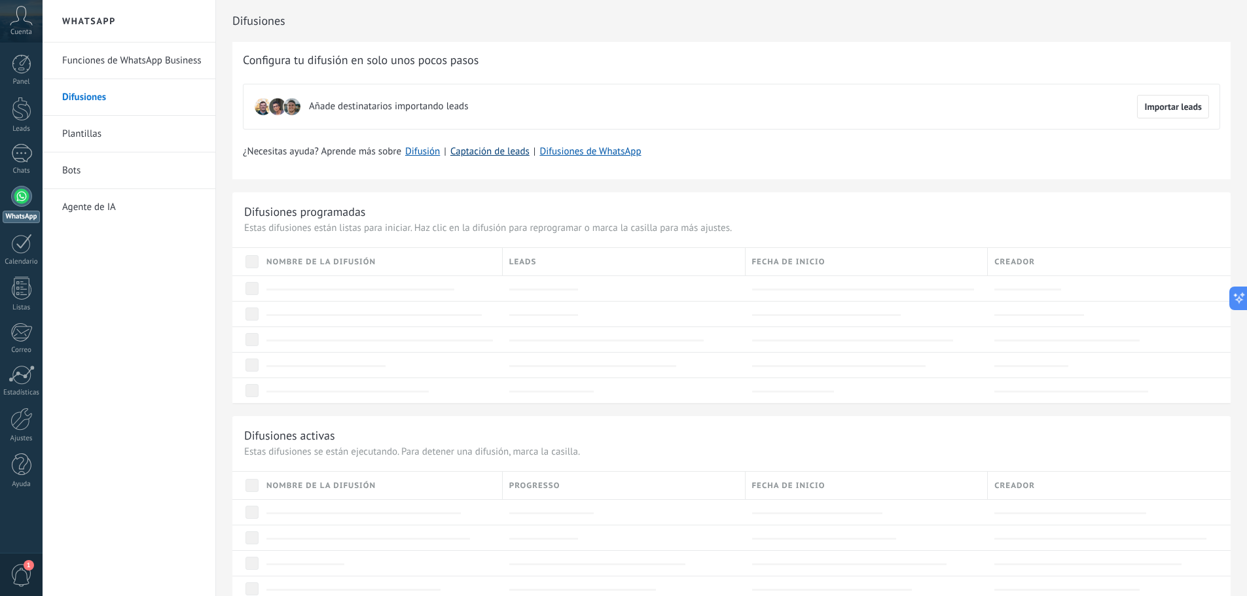
click at [480, 154] on link "Captación de leads" at bounding box center [489, 151] width 79 height 12
click at [20, 73] on div at bounding box center [22, 64] width 20 height 20
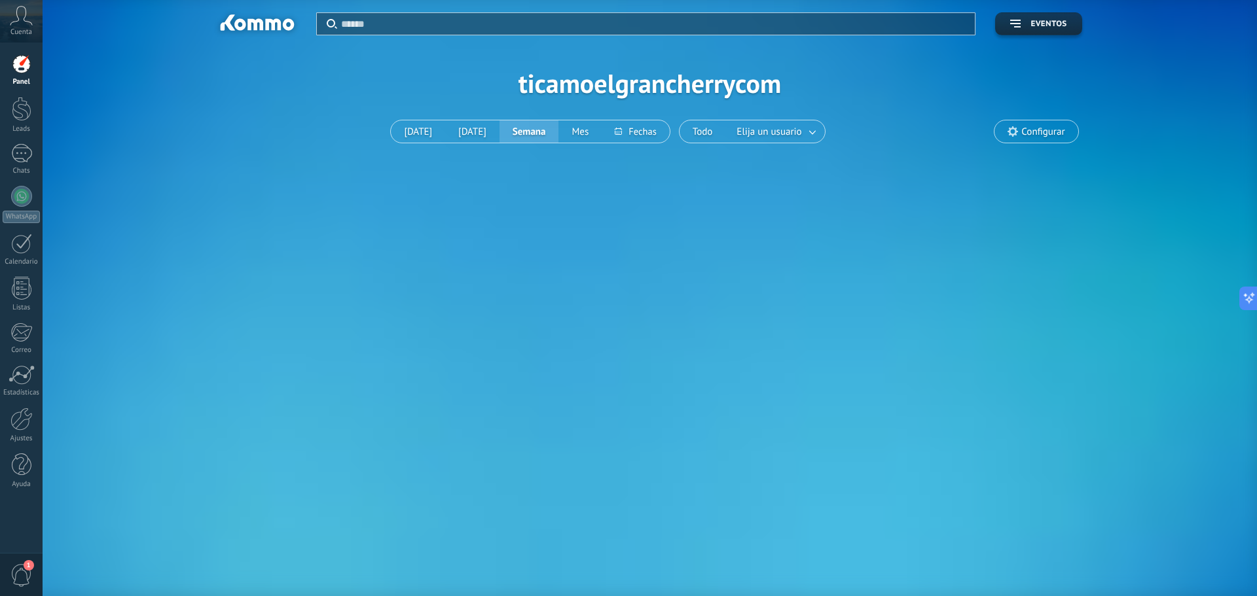
click at [620, 92] on div "Aplicar Eventos ticamoelgrancherrycom [DATE] [DATE] Semana Mes Todo Elija un us…" at bounding box center [649, 83] width 1175 height 166
click at [549, 77] on div "Aplicar Eventos ticamoelgrancherrycom [DATE] [DATE] Semana Mes Todo Elija un us…" at bounding box center [649, 83] width 1175 height 166
drag, startPoint x: 1022, startPoint y: 122, endPoint x: 1024, endPoint y: 145, distance: 23.1
click at [1022, 123] on span "Configurar" at bounding box center [1035, 131] width 83 height 22
click at [1036, 132] on span "Configurar" at bounding box center [1042, 131] width 43 height 11
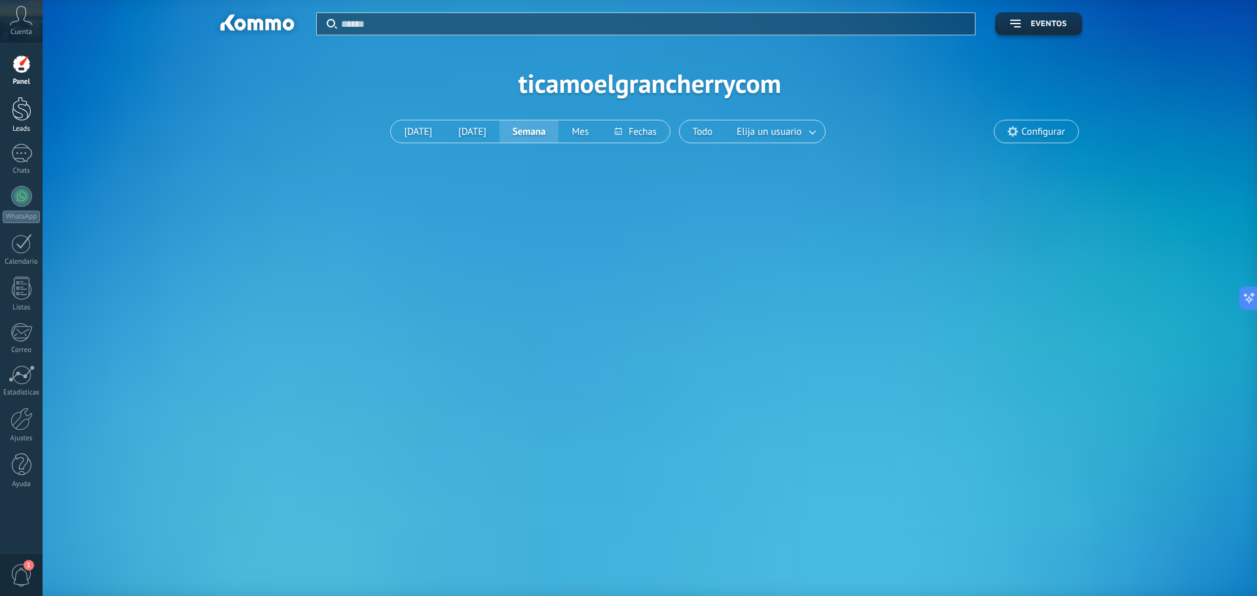
click at [36, 102] on link "Leads" at bounding box center [21, 115] width 43 height 37
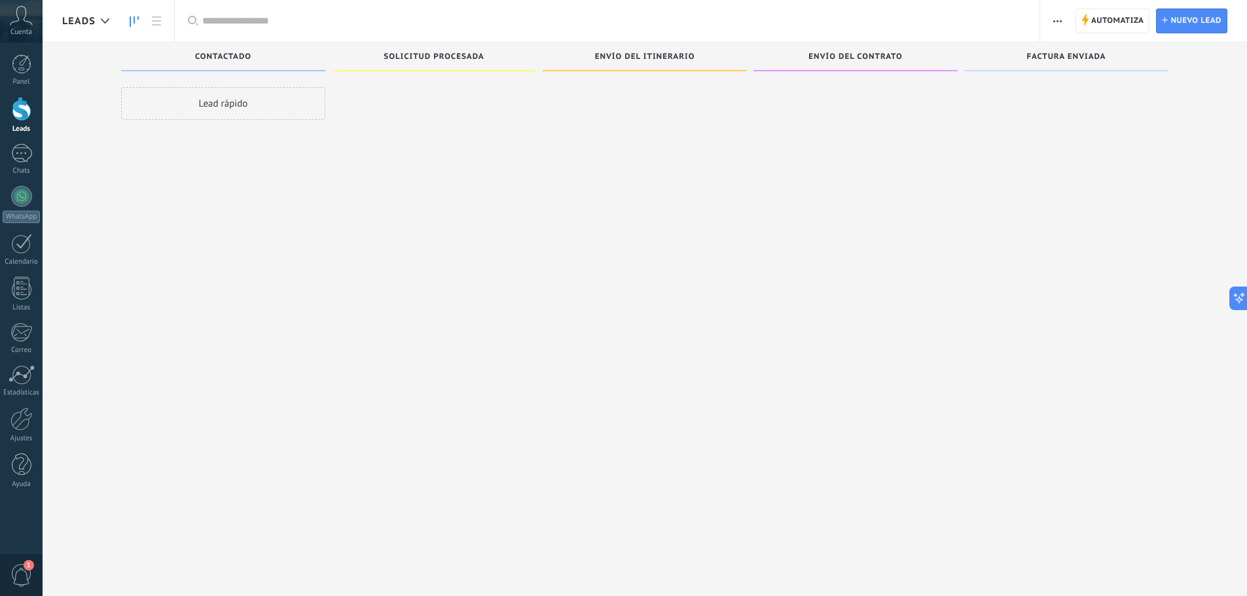
click at [430, 50] on div "Solicitud procesada" at bounding box center [434, 57] width 204 height 29
click at [16, 155] on div at bounding box center [21, 153] width 21 height 19
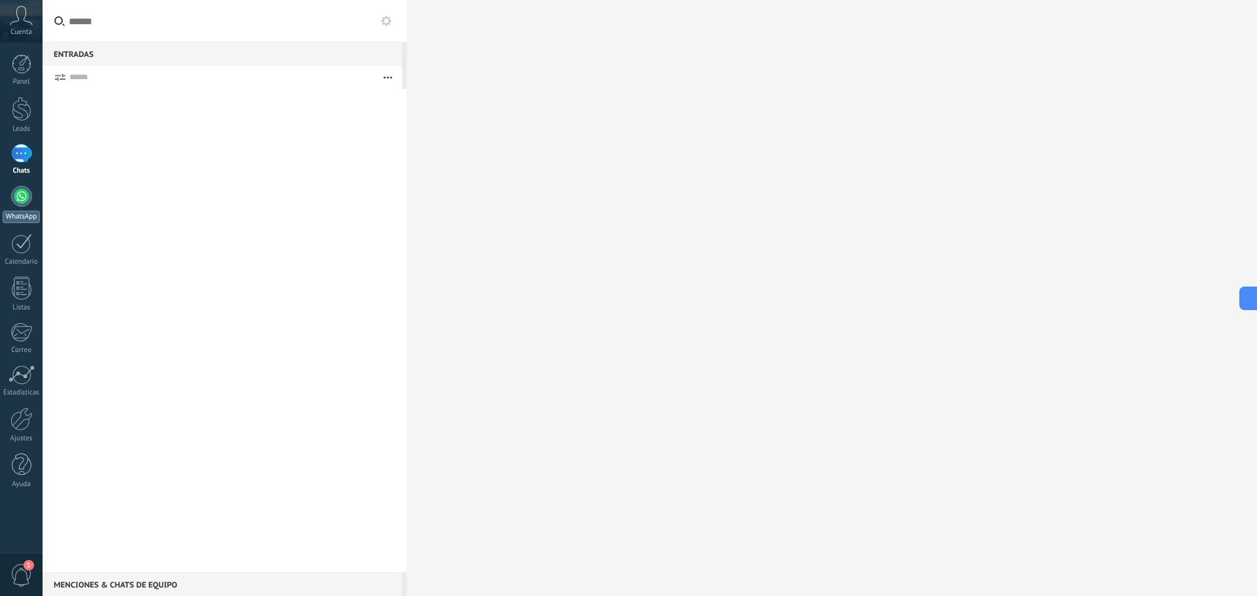
click at [19, 208] on link "WhatsApp" at bounding box center [21, 204] width 43 height 37
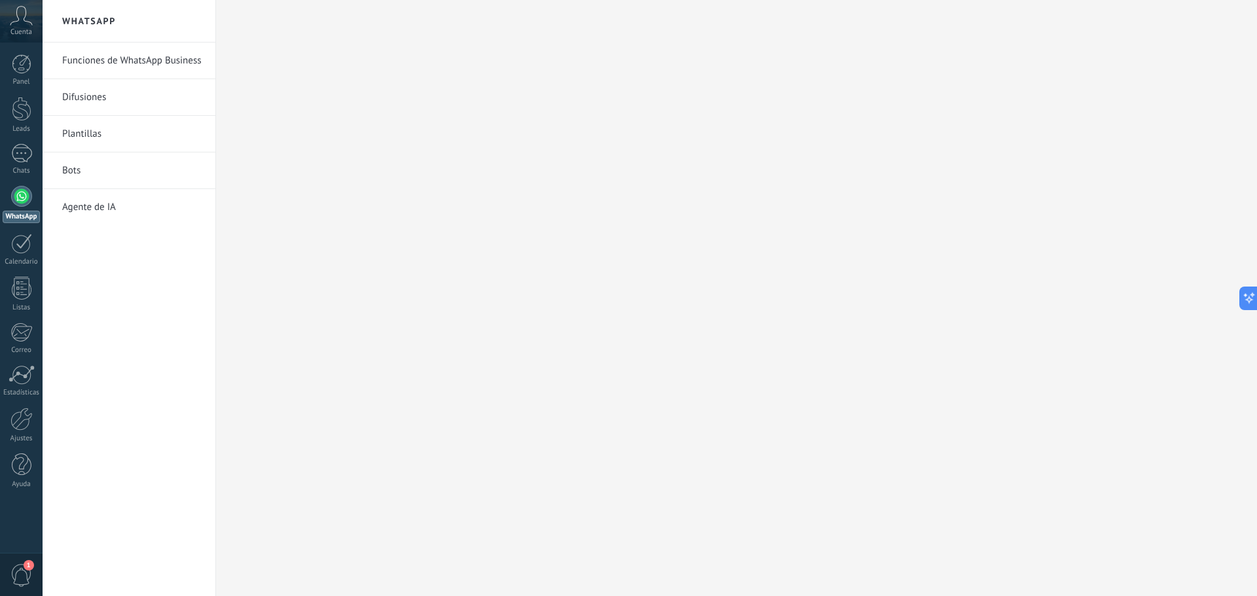
click at [143, 60] on link "Funciones de WhatsApp Business" at bounding box center [132, 61] width 140 height 37
click at [143, 51] on link "Funciones de WhatsApp Business" at bounding box center [132, 61] width 140 height 37
click at [39, 235] on link "Calendario" at bounding box center [21, 250] width 43 height 33
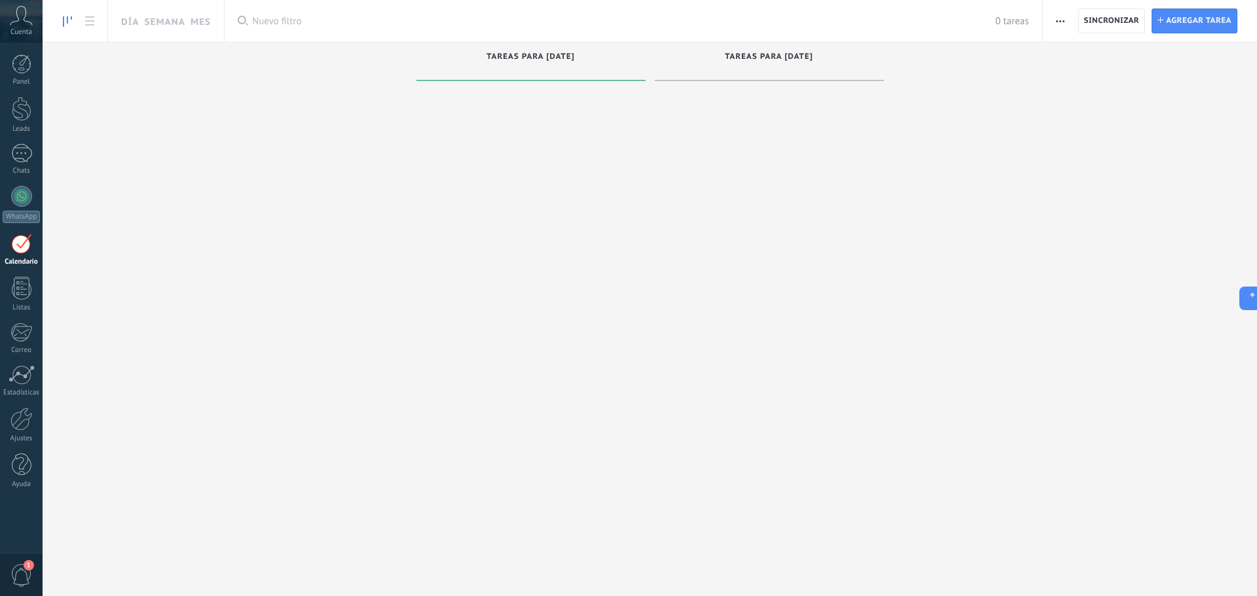
click at [36, 244] on link "Calendario" at bounding box center [21, 250] width 43 height 33
click at [528, 62] on div "Tareas para [DATE]" at bounding box center [531, 57] width 216 height 11
click at [1191, 29] on span "Agregar tarea" at bounding box center [1198, 21] width 65 height 24
click at [1201, 19] on span "Agregar tarea" at bounding box center [1198, 21] width 65 height 24
click at [259, 62] on div "Tareas completas Tareas caducadas Tareas para [DATE] Tareas para [DATE] Tareas …" at bounding box center [650, 303] width 1214 height 521
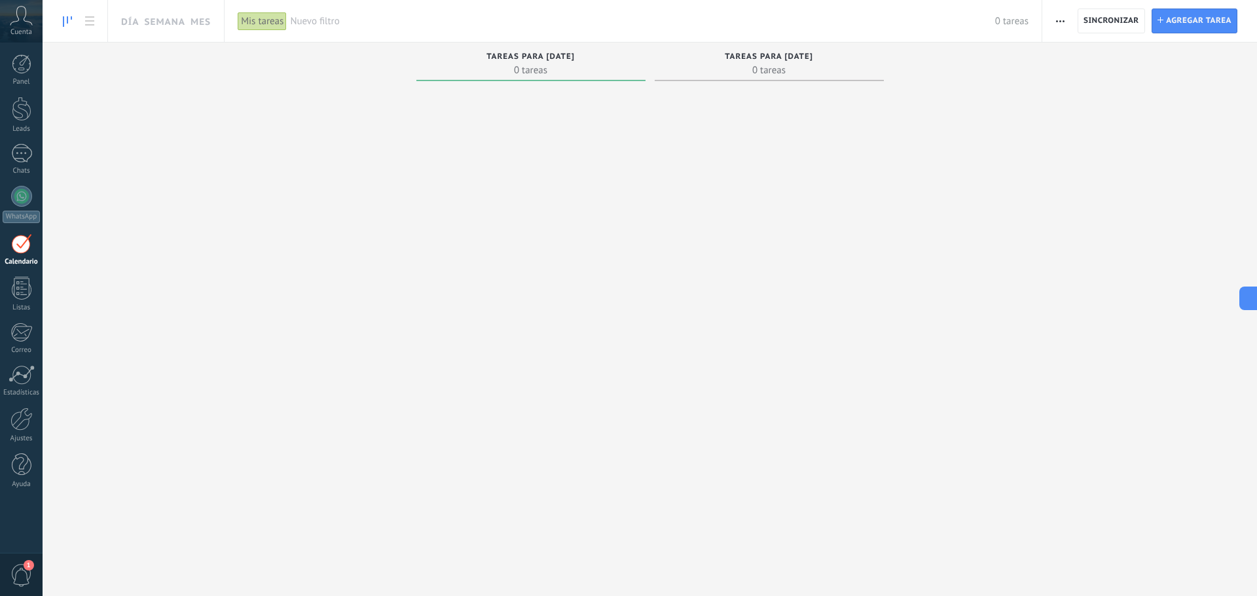
drag, startPoint x: 566, startPoint y: 384, endPoint x: 234, endPoint y: 295, distance: 343.5
click at [565, 384] on div at bounding box center [530, 324] width 229 height 477
click at [20, 215] on div "WhatsApp" at bounding box center [21, 217] width 37 height 12
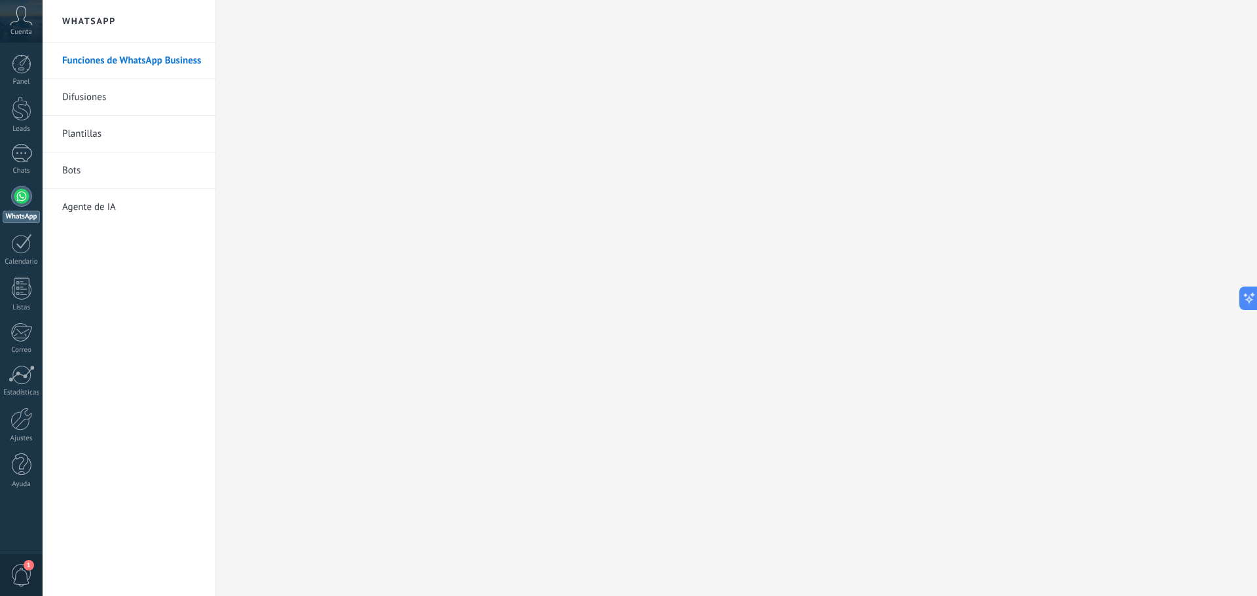
click at [151, 98] on link "Difusiones" at bounding box center [132, 97] width 140 height 37
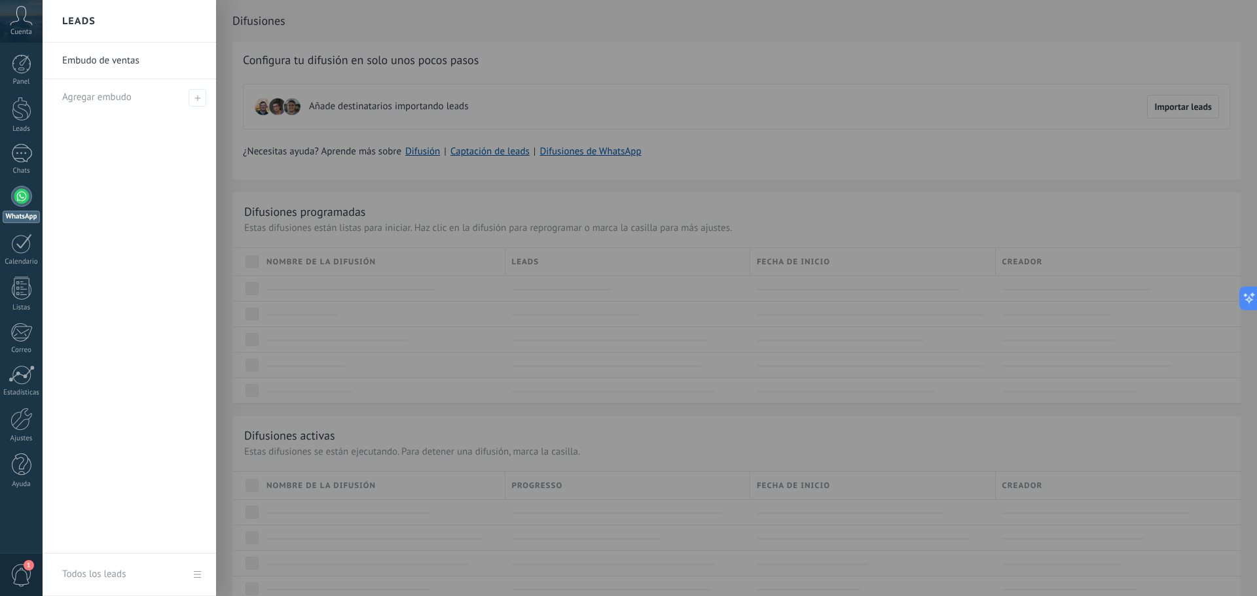
click at [137, 57] on link "Embudo de ventas" at bounding box center [132, 61] width 141 height 37
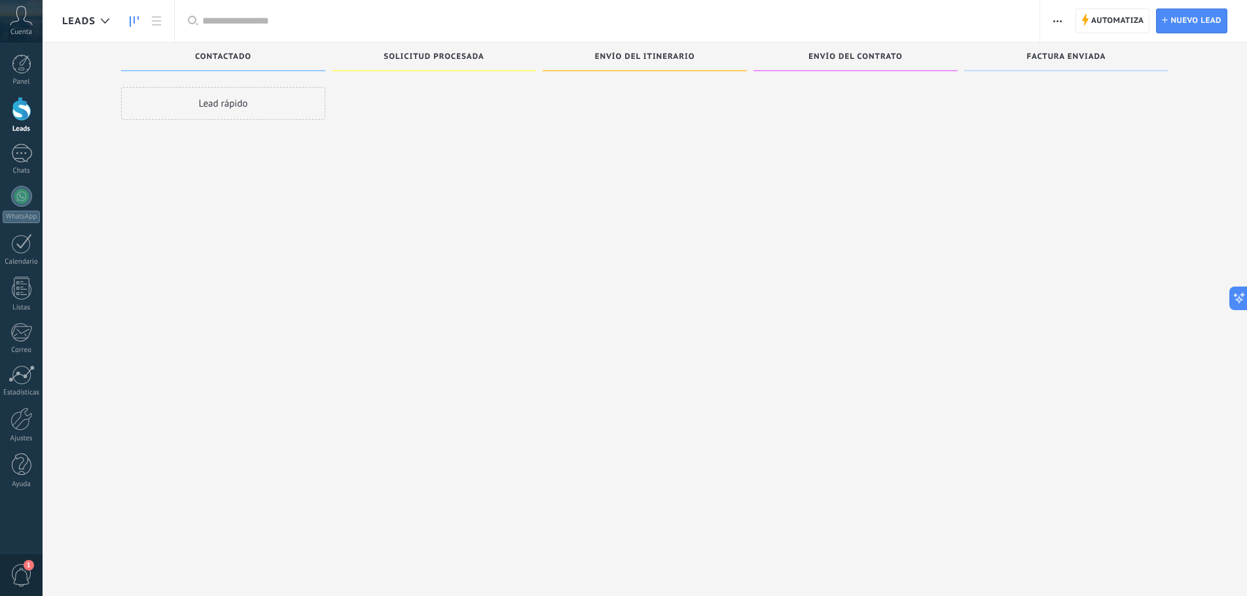
click at [264, 117] on div "Lead rápido" at bounding box center [223, 103] width 204 height 33
click at [1116, 29] on span "Automatiza" at bounding box center [1117, 21] width 53 height 24
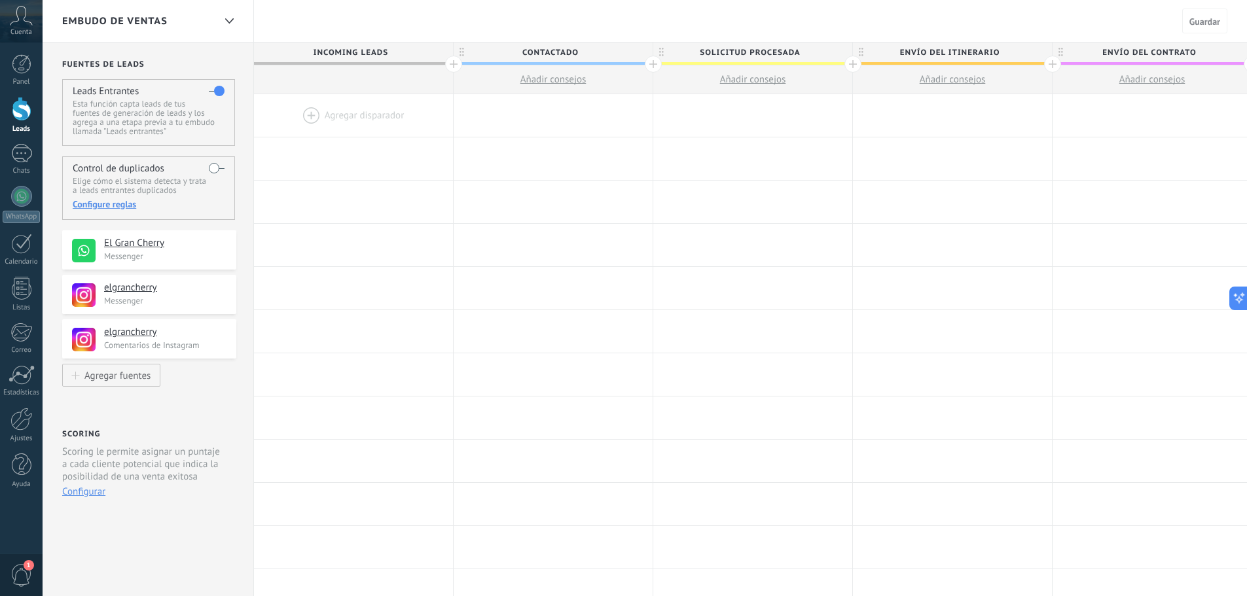
click at [218, 168] on label at bounding box center [217, 168] width 16 height 21
click at [226, 22] on icon at bounding box center [229, 20] width 9 height 5
click at [164, 249] on h4 "El Gran Cherry" at bounding box center [159, 243] width 111 height 13
click at [316, 117] on div at bounding box center [353, 115] width 199 height 43
click at [449, 65] on div at bounding box center [453, 64] width 17 height 17
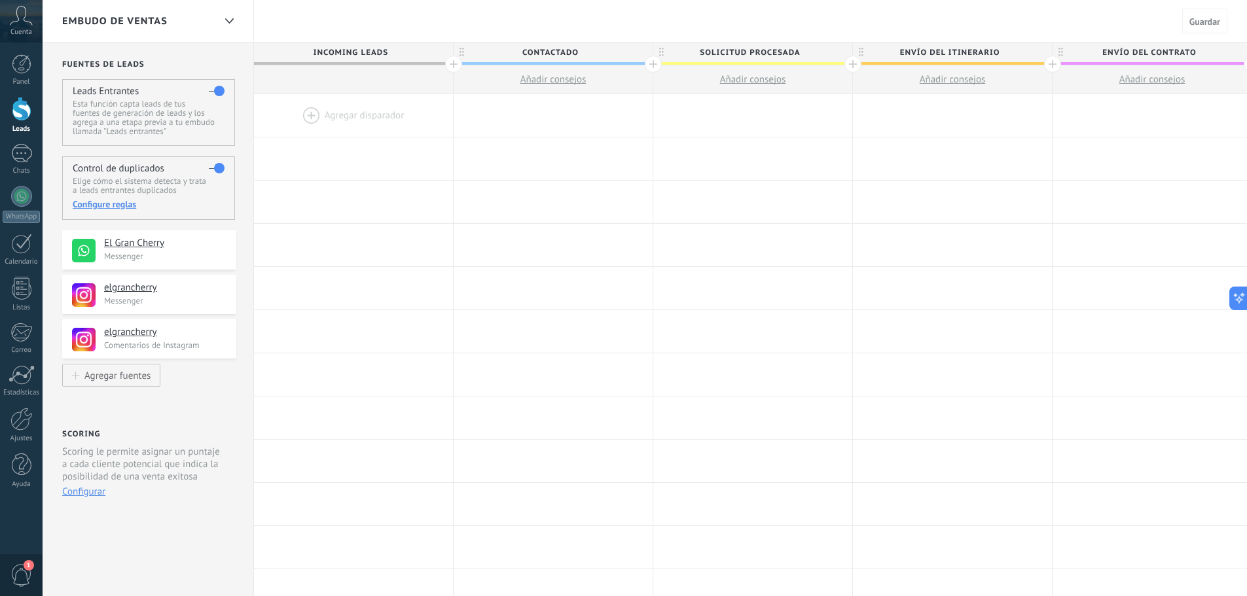
click at [349, 132] on div at bounding box center [353, 115] width 199 height 43
click at [161, 249] on h4 "El Gran Cherry" at bounding box center [159, 243] width 111 height 13
drag, startPoint x: 164, startPoint y: 295, endPoint x: 183, endPoint y: 331, distance: 41.3
click at [168, 295] on h4 "elgrancherry" at bounding box center [165, 287] width 122 height 13
drag, startPoint x: 136, startPoint y: 452, endPoint x: 181, endPoint y: 359, distance: 103.3
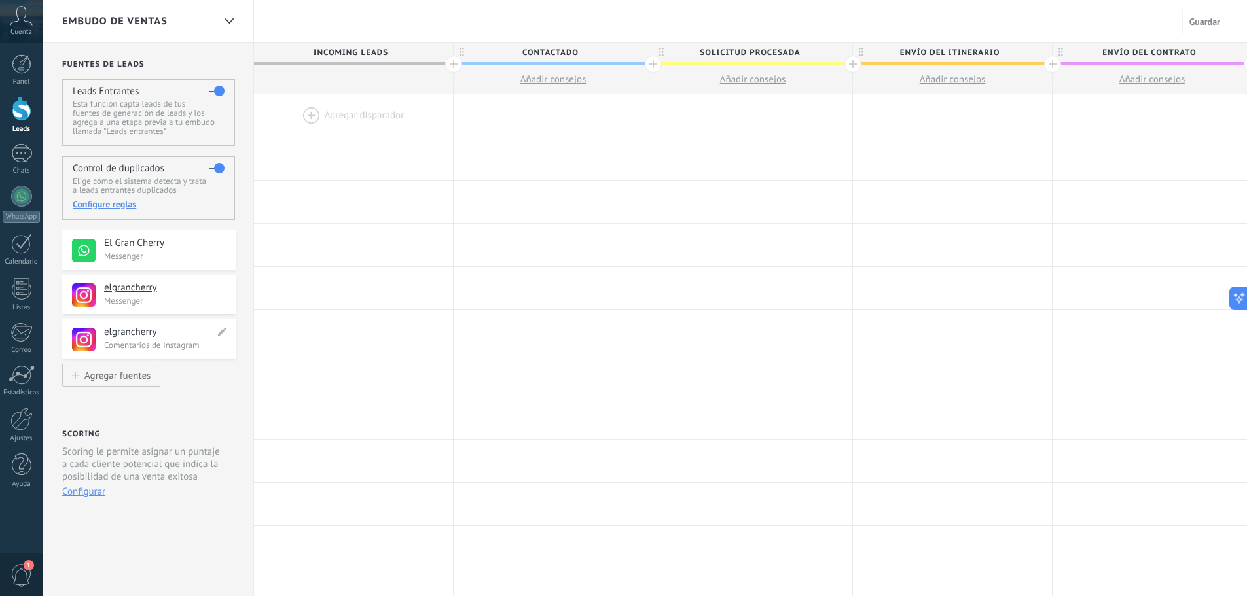
click at [146, 449] on p "Scoring le permite asignar un puntaje a cada cliente potencial que indica la po…" at bounding box center [143, 464] width 163 height 37
click at [89, 492] on button "Configurar" at bounding box center [83, 492] width 43 height 12
click at [83, 500] on div "Scoring Scoring le permite asignar un puntaje a cada cliente potencial que indi…" at bounding box center [149, 467] width 174 height 80
click at [83, 494] on button "Configurar" at bounding box center [83, 492] width 43 height 12
click at [14, 579] on span "1" at bounding box center [21, 575] width 22 height 23
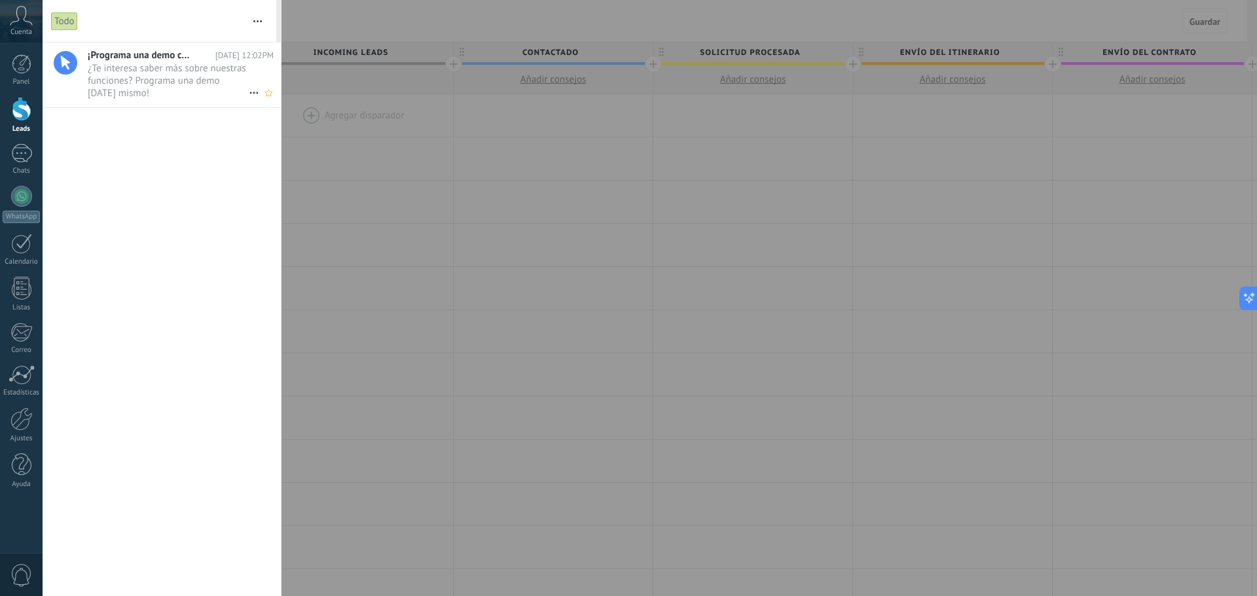
click at [249, 92] on icon at bounding box center [254, 93] width 16 height 16
click at [291, 97] on span "Eliminar" at bounding box center [285, 99] width 35 height 26
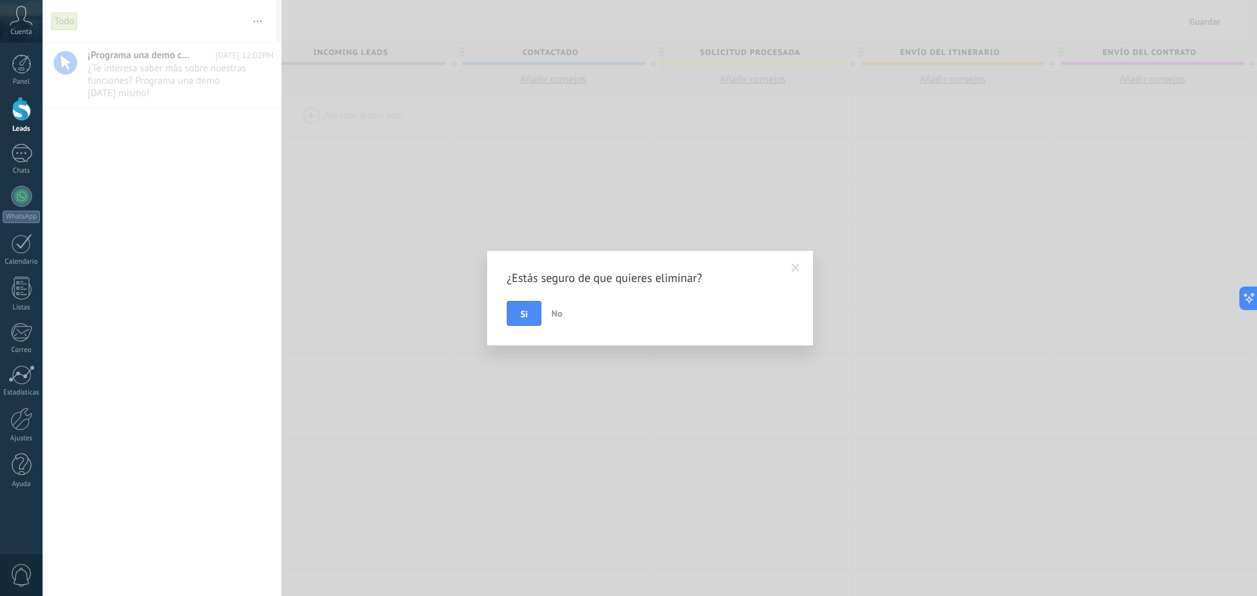
drag, startPoint x: 516, startPoint y: 314, endPoint x: 431, endPoint y: 306, distance: 86.1
click at [517, 314] on button "Si" at bounding box center [524, 313] width 35 height 25
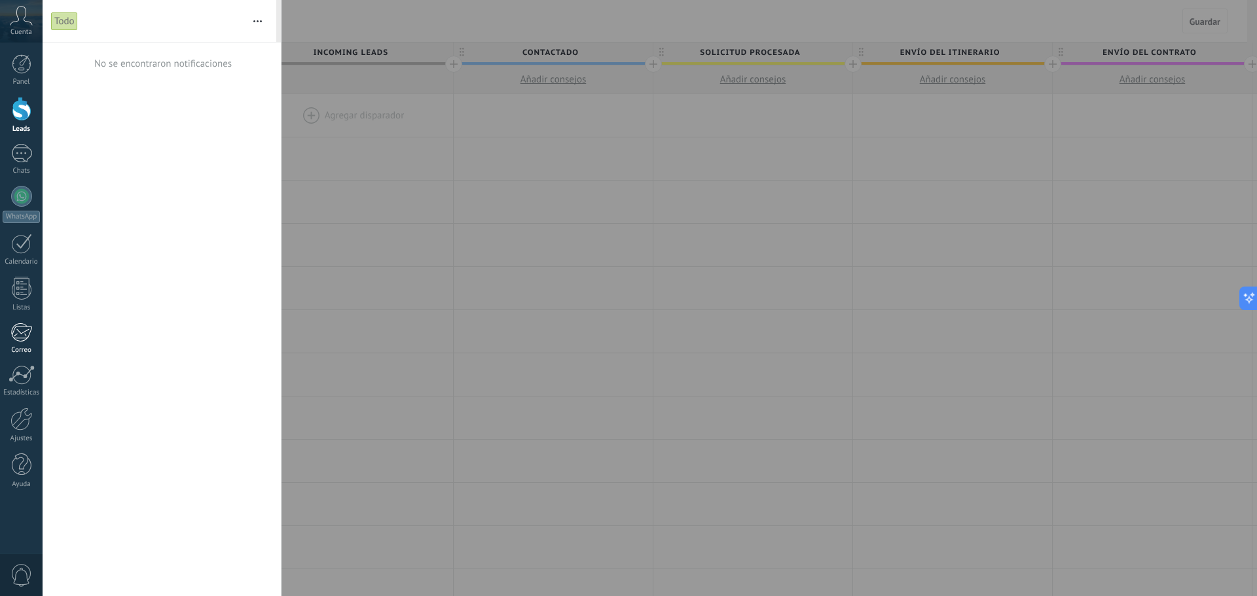
click at [27, 338] on div at bounding box center [21, 333] width 22 height 20
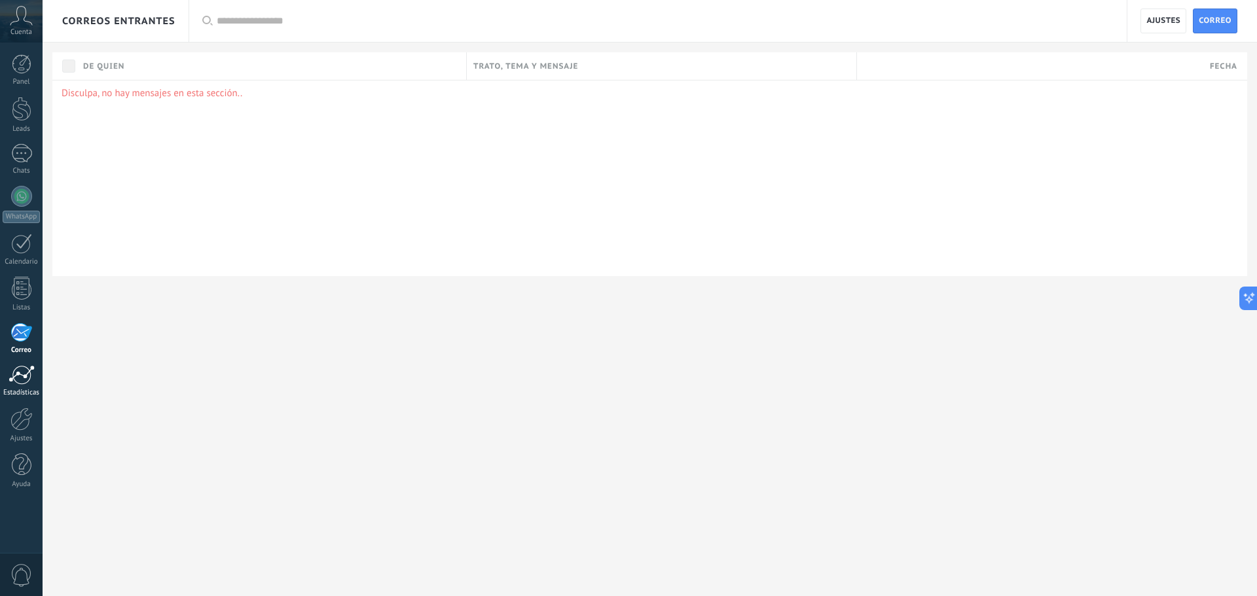
click at [16, 387] on link "Estadísticas" at bounding box center [21, 381] width 43 height 32
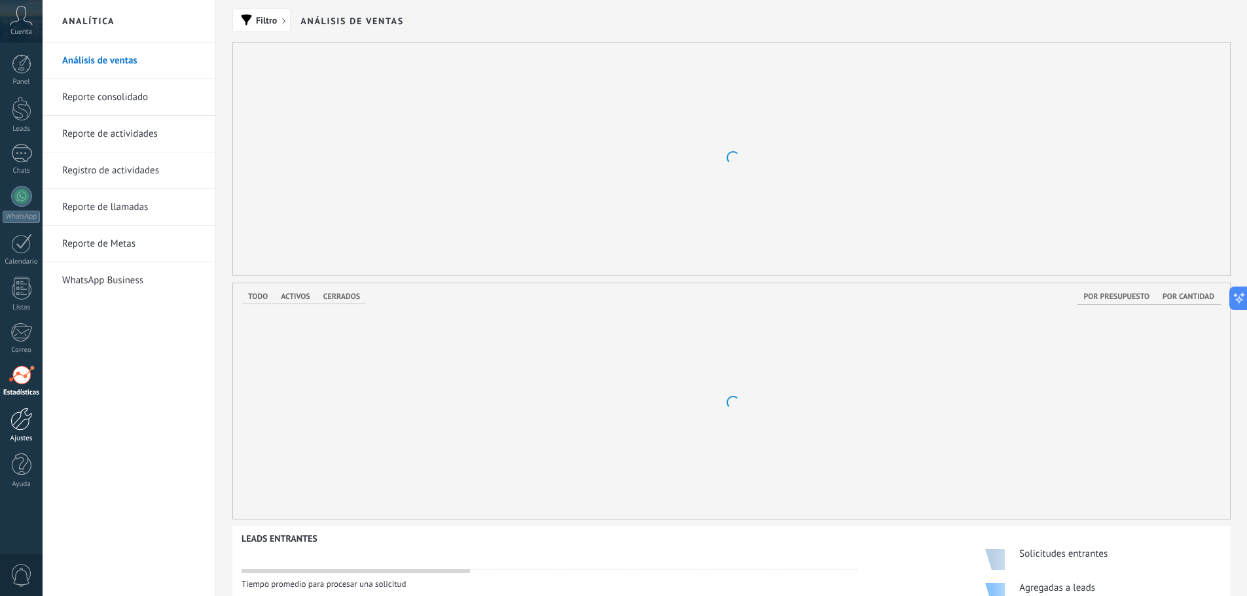
click at [31, 426] on div at bounding box center [21, 419] width 22 height 23
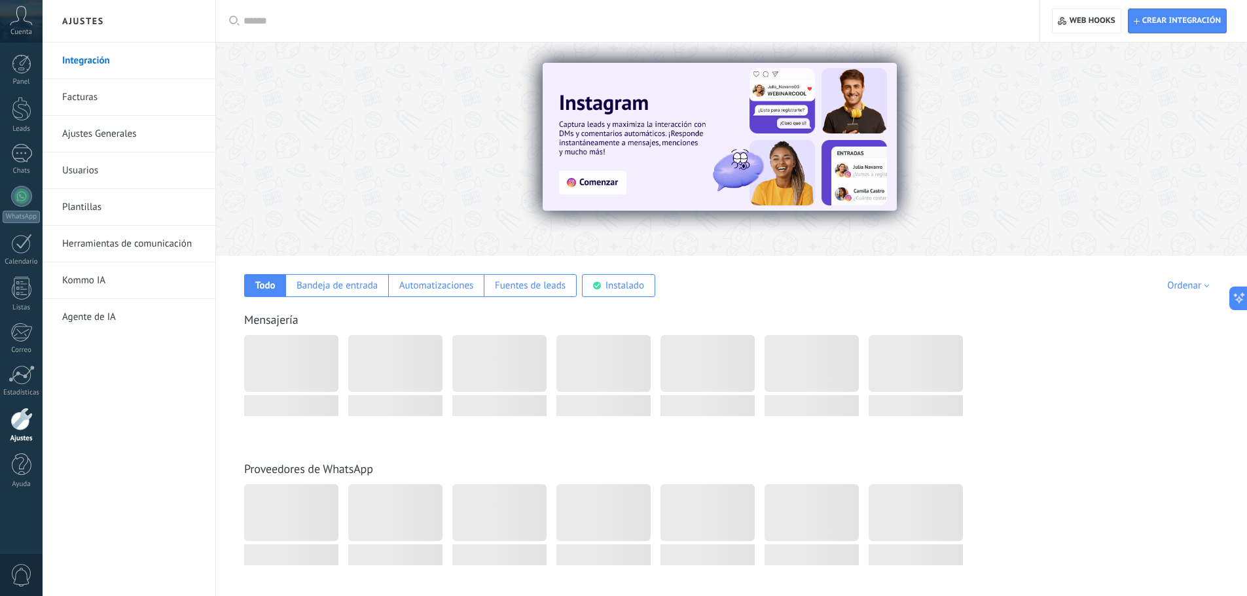
click at [124, 171] on link "Usuarios" at bounding box center [132, 171] width 140 height 37
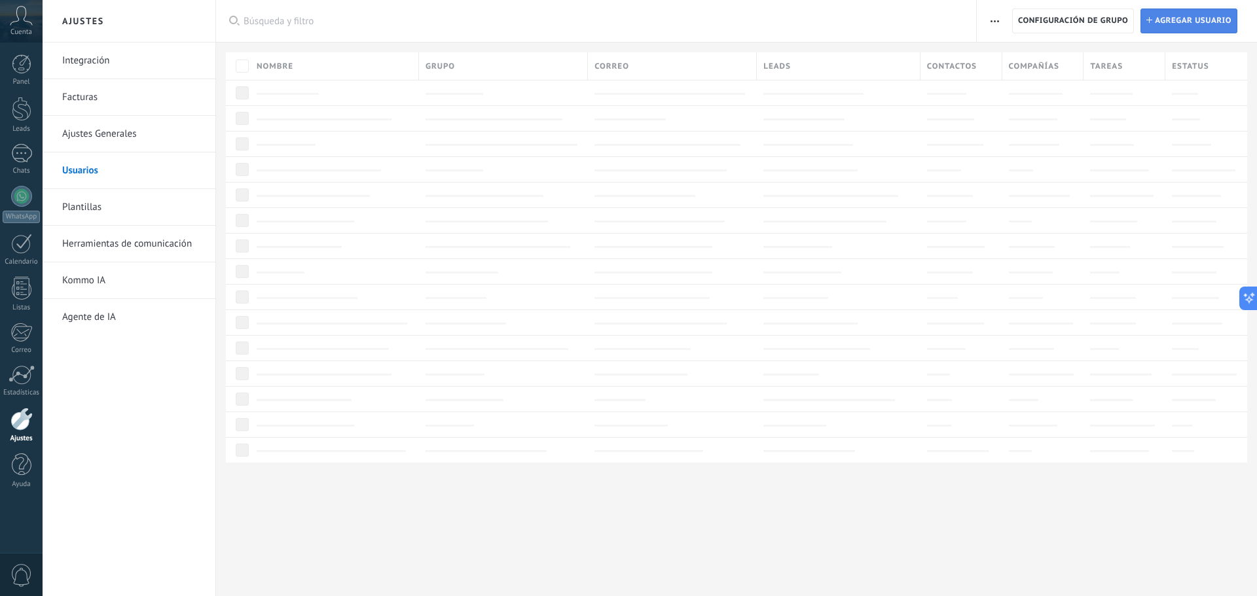
click at [1183, 27] on span "Agregar usuario" at bounding box center [1193, 21] width 77 height 24
click at [1172, 15] on span "Agregar usuario" at bounding box center [1193, 21] width 77 height 24
drag, startPoint x: 101, startPoint y: 42, endPoint x: 107, endPoint y: 49, distance: 9.3
click at [101, 42] on div "Integración Facturas Ajustes Generales Usuarios Plantillas Herramientas de comu…" at bounding box center [129, 319] width 173 height 554
click at [113, 60] on link "Integración" at bounding box center [132, 61] width 140 height 37
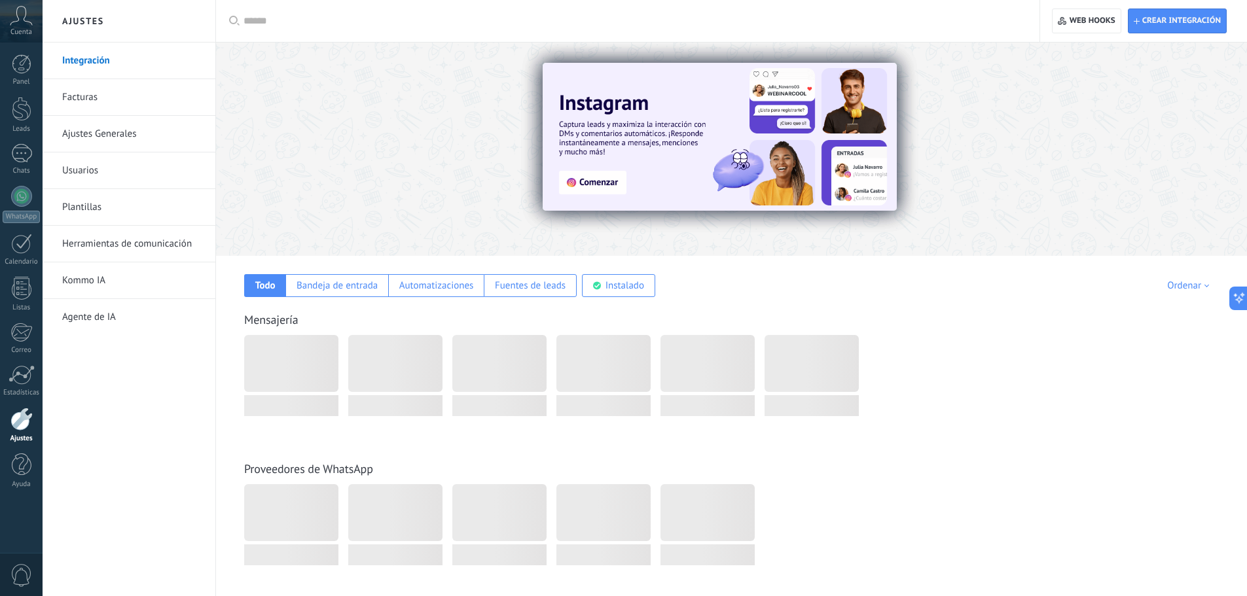
click at [943, 287] on div "Todo Bandeja de entrada Automatizaciones Fuentes de leads Instalado Mis contrib…" at bounding box center [731, 276] width 1005 height 41
click at [611, 170] on img at bounding box center [720, 137] width 354 height 148
click at [608, 188] on img at bounding box center [720, 137] width 354 height 148
click at [1198, 285] on div "Ordenar" at bounding box center [1190, 286] width 46 height 12
click at [978, 304] on div "Mensajería" at bounding box center [731, 360] width 1005 height 149
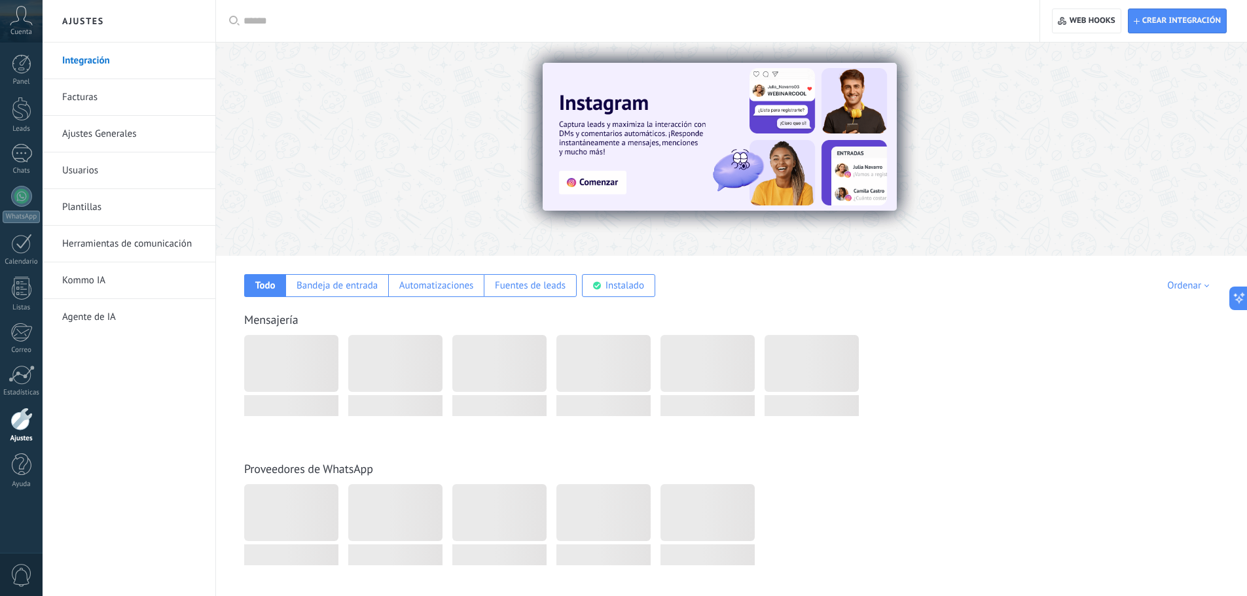
click at [22, 17] on icon at bounding box center [21, 16] width 23 height 20
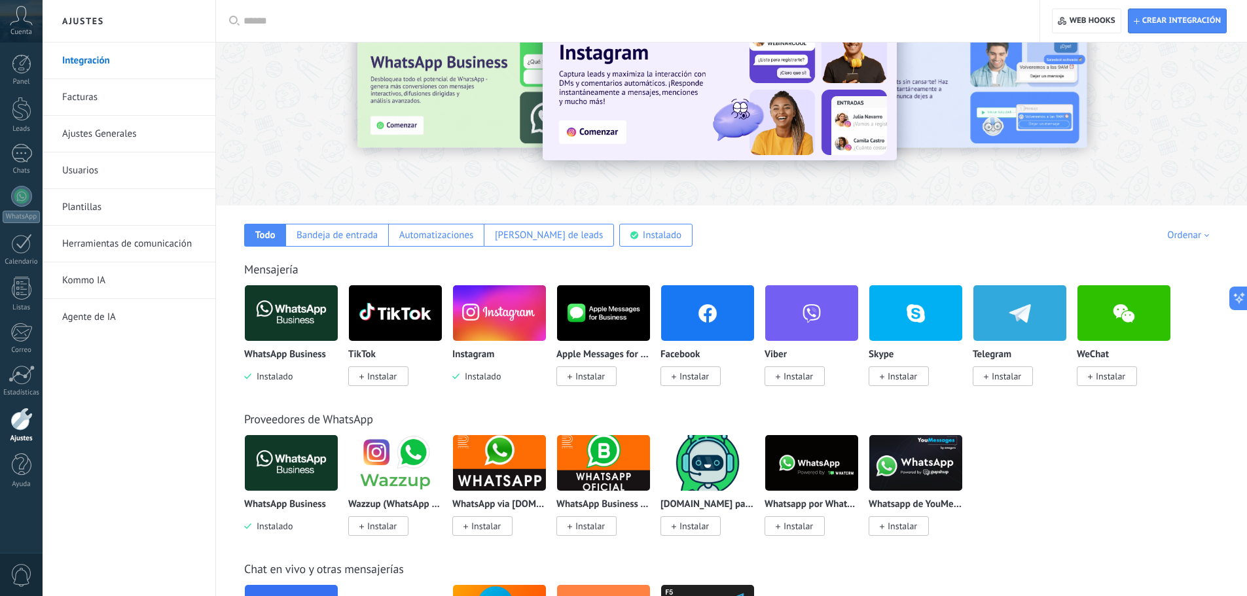
scroll to position [131, 0]
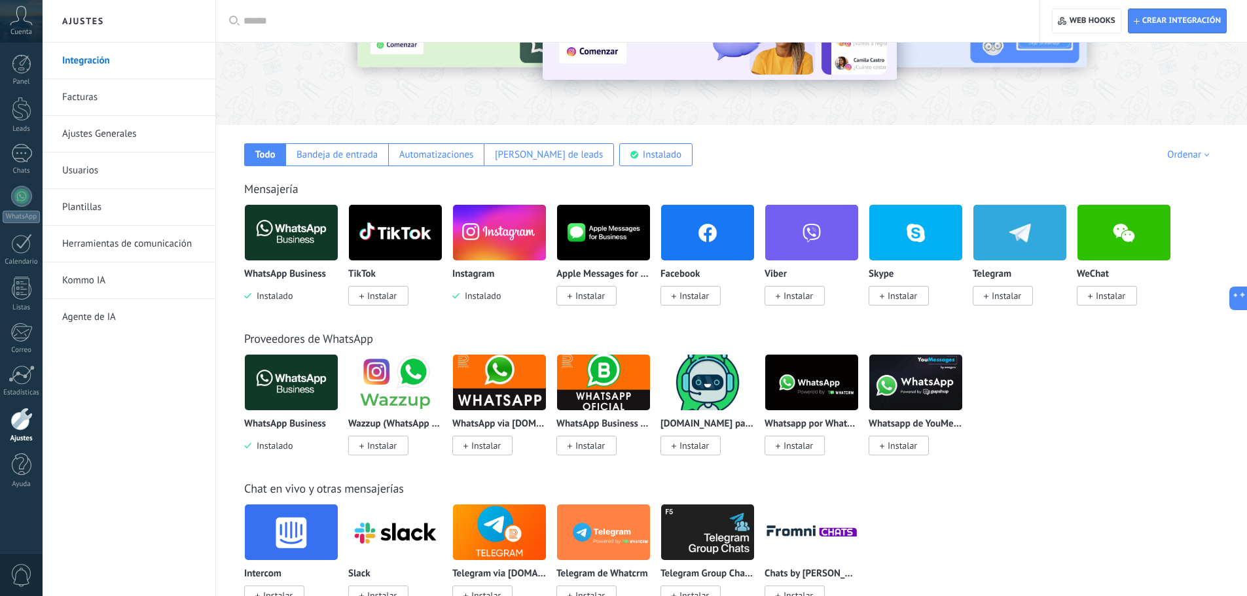
click at [699, 301] on span "Instalar" at bounding box center [693, 296] width 29 height 12
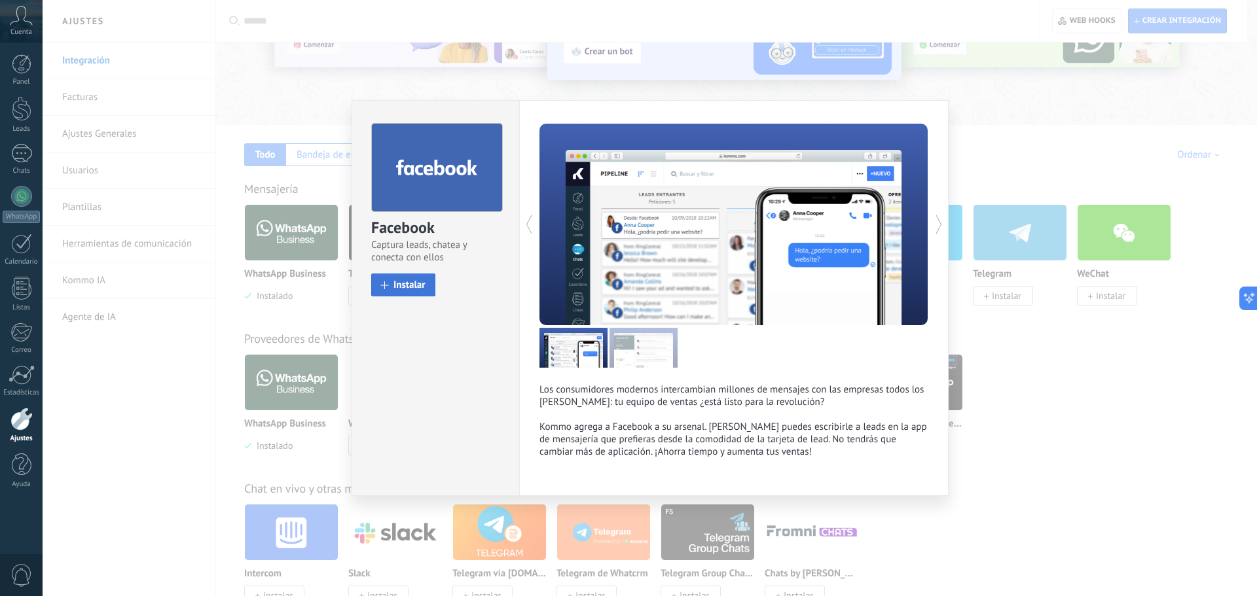
click at [423, 285] on span "Instalar" at bounding box center [409, 285] width 32 height 10
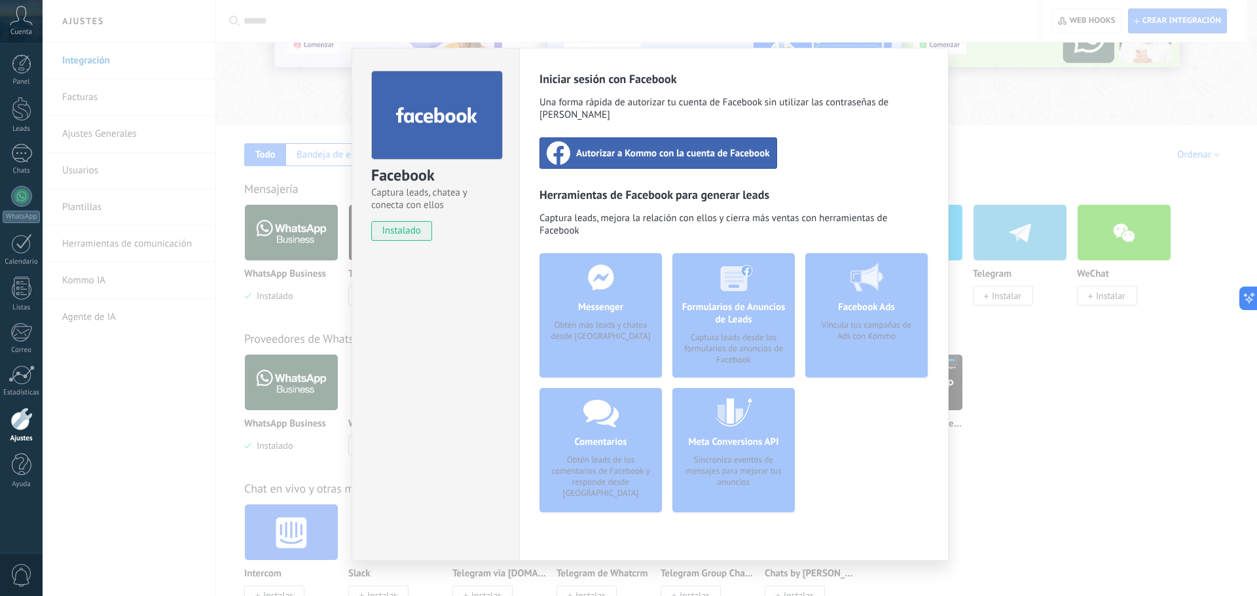
click at [684, 147] on span "Autorizar a Kommo con la cuenta de Facebook" at bounding box center [673, 153] width 194 height 13
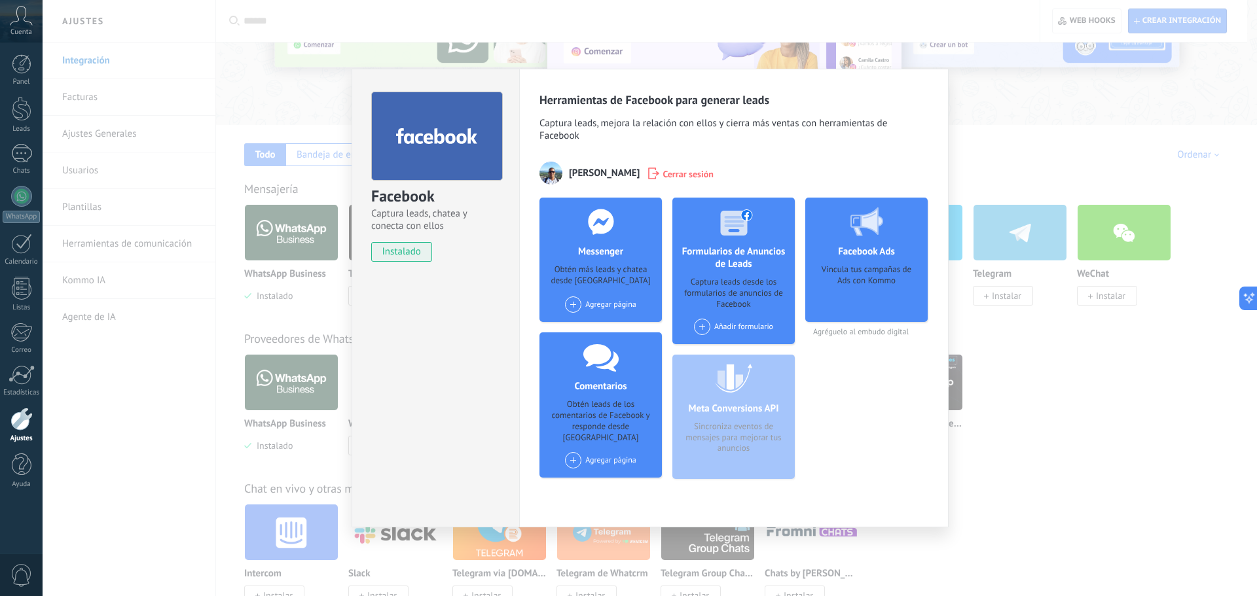
click at [758, 443] on div "Meta Conversions API Sincroniza eventos de mensajes para mejorar tus anuncios" at bounding box center [733, 417] width 122 height 124
click at [1026, 348] on div "Facebook Captura leads, chatea y conecta con ellos instalado Desinstalar Herram…" at bounding box center [650, 298] width 1214 height 596
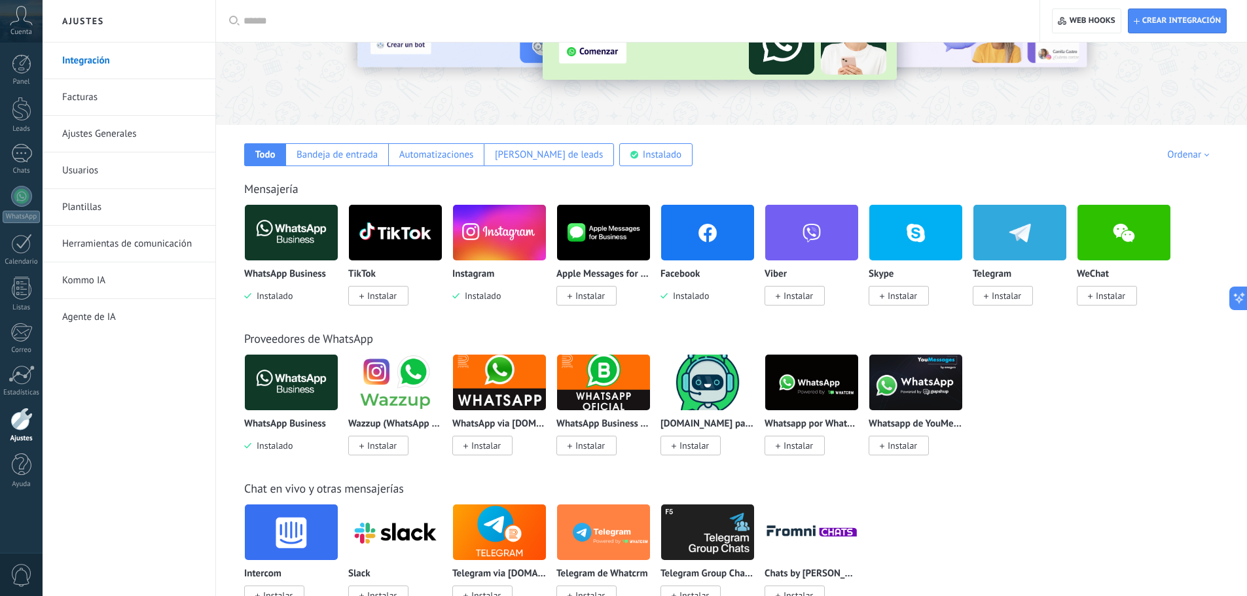
click at [898, 484] on div "Chat en vivo y otras mensajerías" at bounding box center [731, 488] width 975 height 15
click at [898, 484] on div "Chat en vivo y otras mensajerías Intercom Instalar Slack Instalar Telegram via …" at bounding box center [731, 530] width 1005 height 150
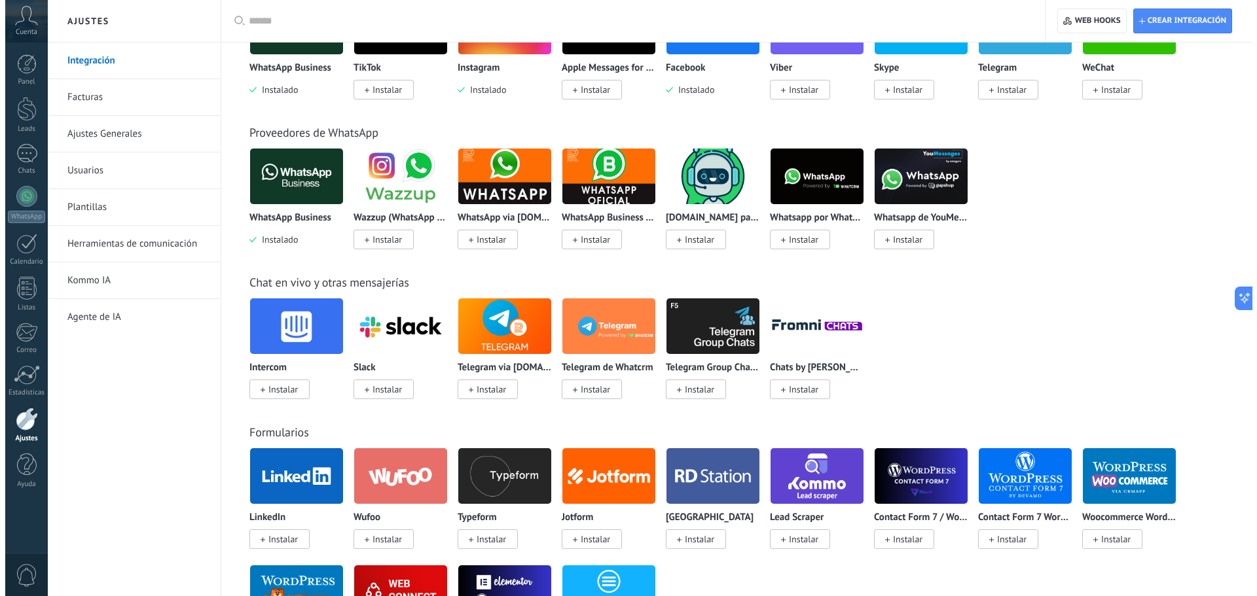
scroll to position [196, 0]
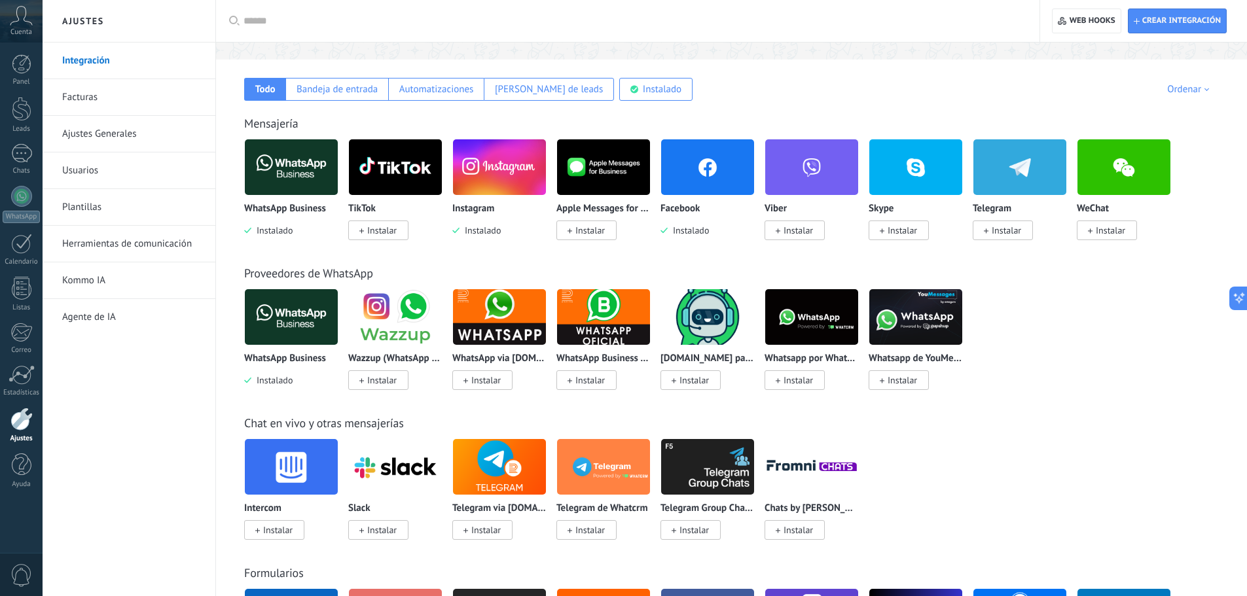
click at [702, 230] on span "Instalado" at bounding box center [688, 231] width 41 height 12
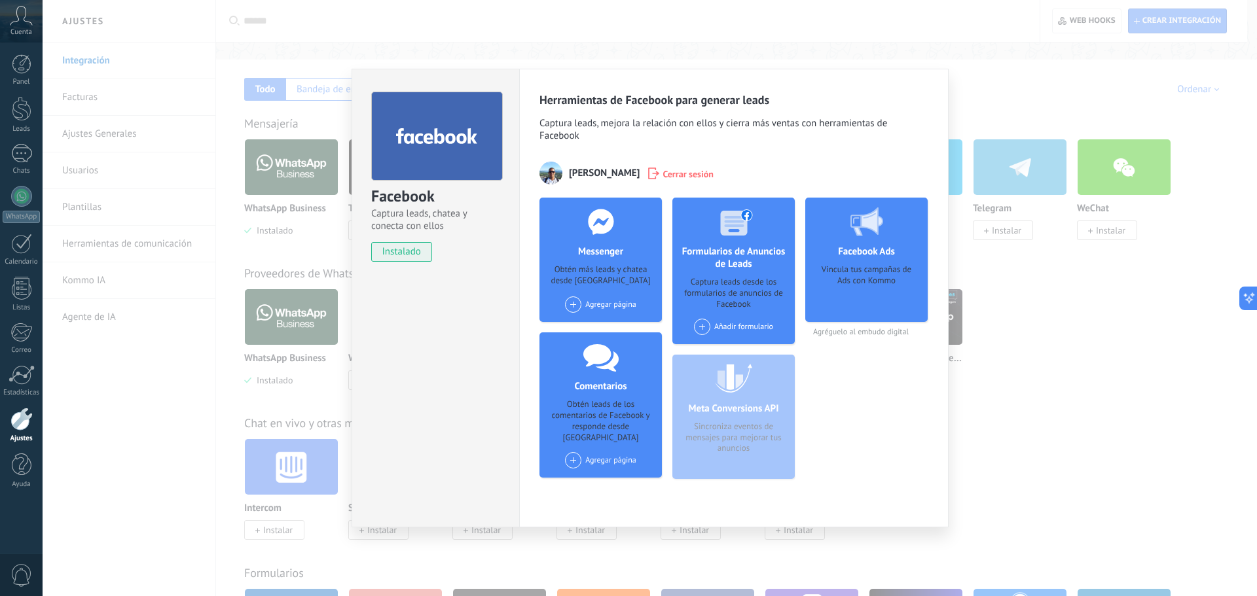
click at [688, 168] on span "Cerrar sesión" at bounding box center [687, 173] width 51 height 13
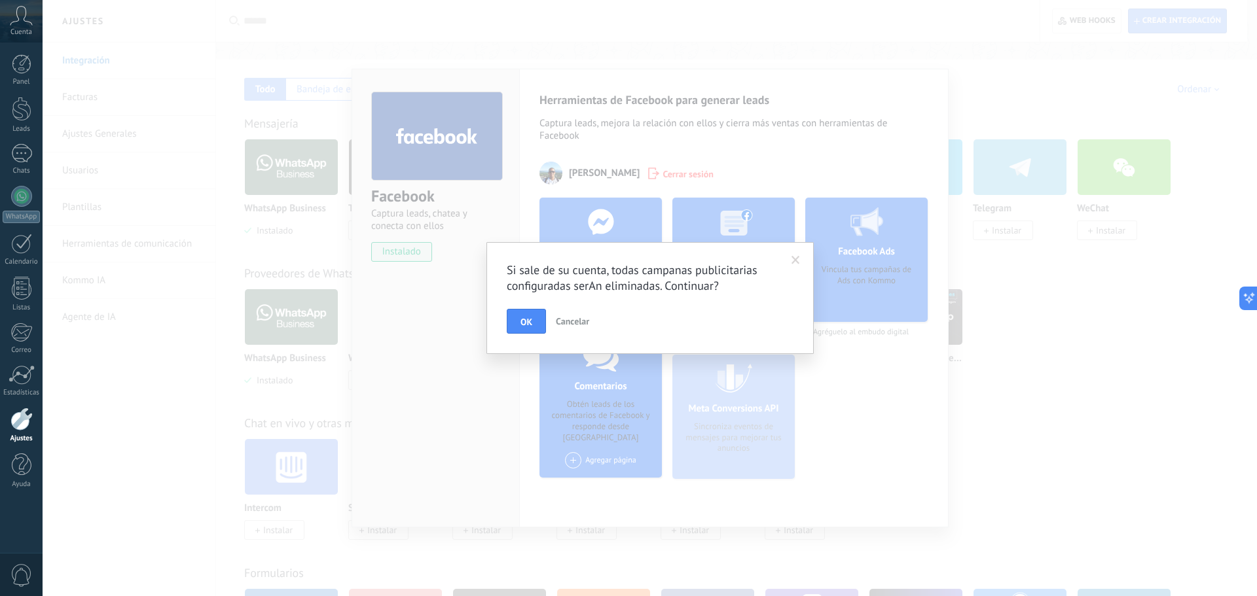
click at [524, 328] on button "OK" at bounding box center [526, 321] width 39 height 25
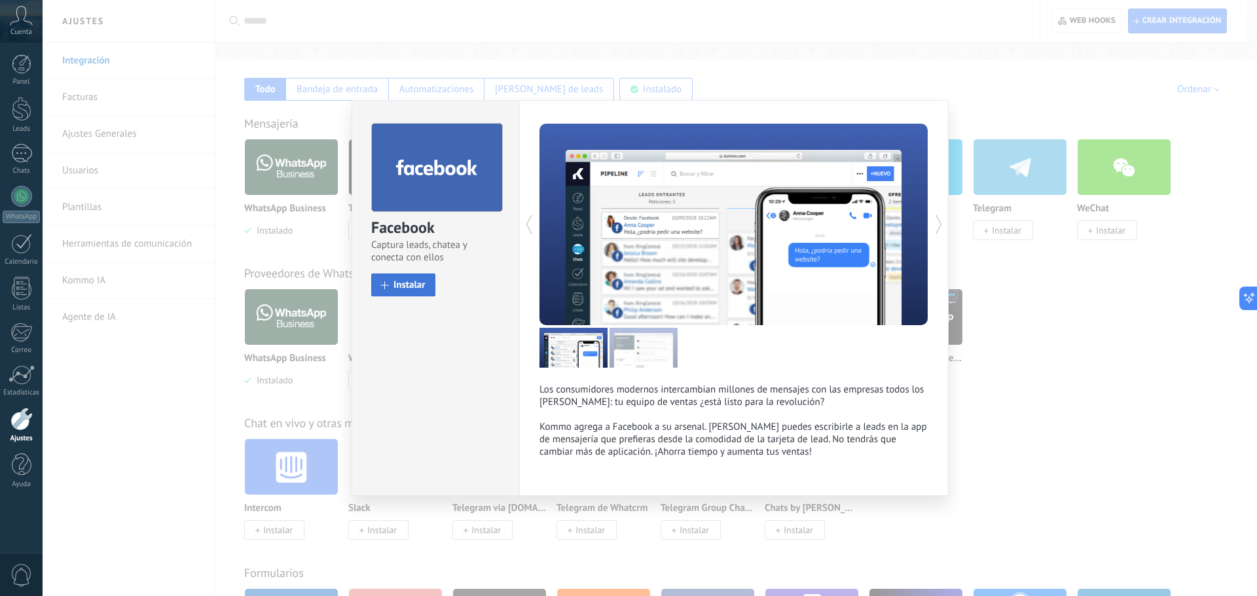
click at [401, 285] on span "Instalar" at bounding box center [409, 285] width 32 height 10
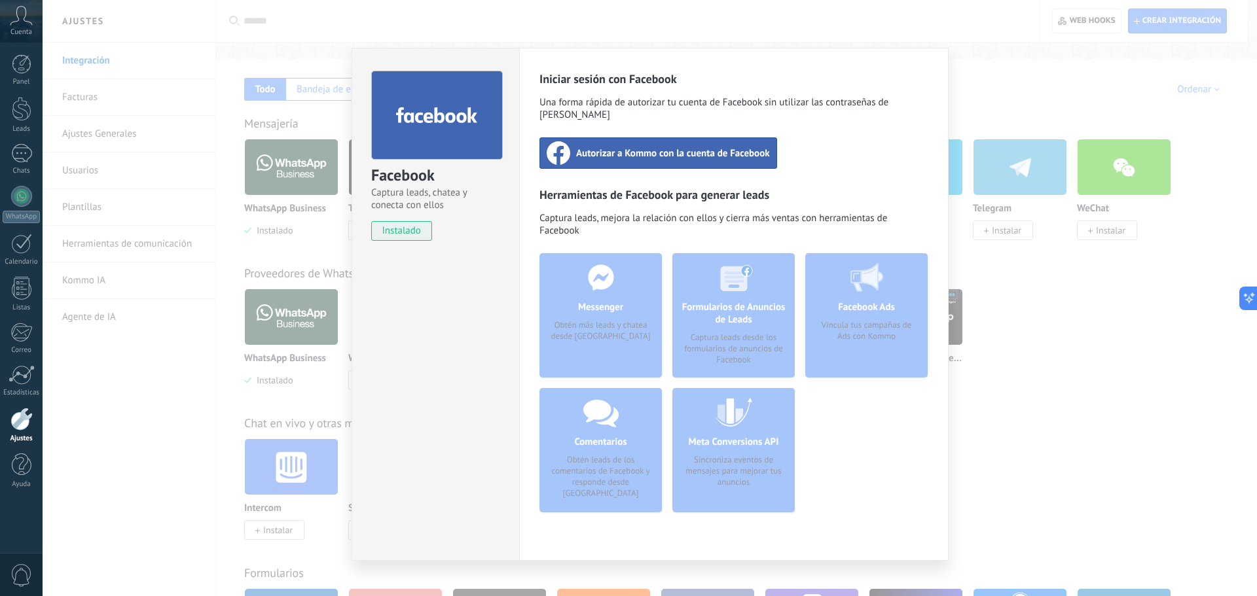
click at [581, 147] on span "Autorizar a Kommo con la cuenta de Facebook" at bounding box center [673, 153] width 194 height 13
